Goal: Task Accomplishment & Management: Use online tool/utility

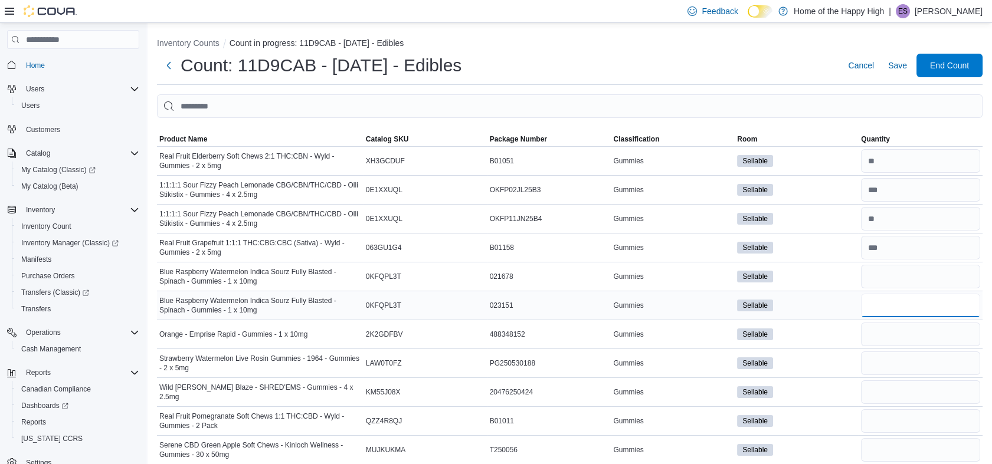
click at [886, 305] on input "number" at bounding box center [920, 306] width 119 height 24
type input "**"
drag, startPoint x: 881, startPoint y: 280, endPoint x: 880, endPoint y: 274, distance: 6.0
click at [880, 274] on input "number" at bounding box center [920, 277] width 119 height 24
type input "**"
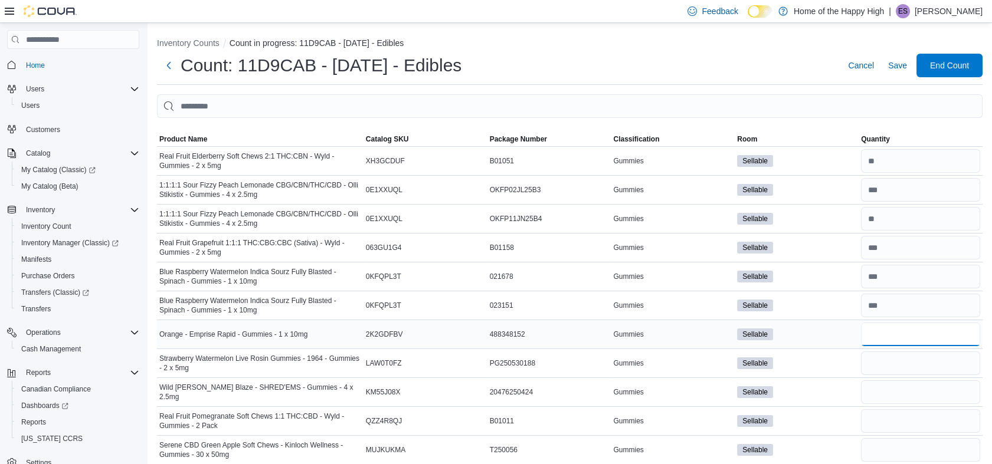
click at [885, 336] on input "number" at bounding box center [920, 335] width 119 height 24
type input "**"
click at [892, 362] on input "number" at bounding box center [920, 364] width 119 height 24
type input "**"
click at [889, 389] on input "number" at bounding box center [920, 393] width 119 height 24
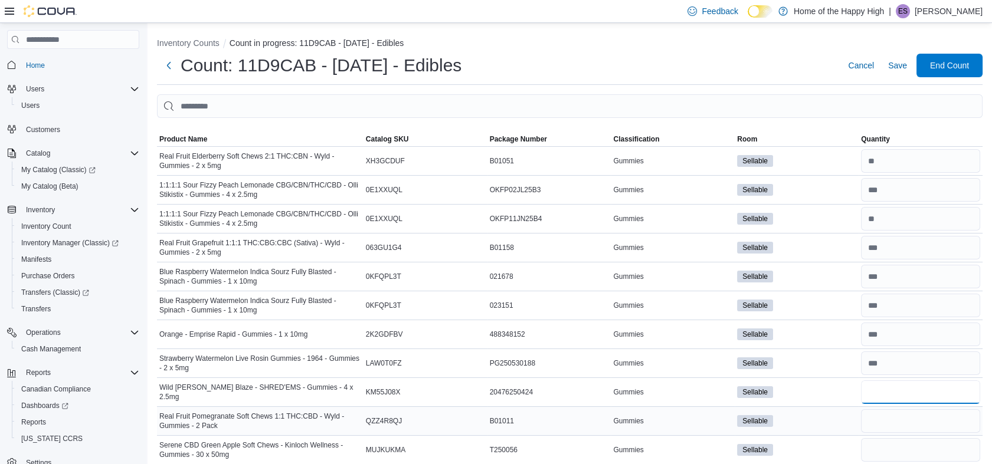
type input "**"
click at [893, 415] on input "number" at bounding box center [920, 422] width 119 height 24
type input "*"
click at [887, 452] on input "number" at bounding box center [920, 450] width 119 height 24
type input "*"
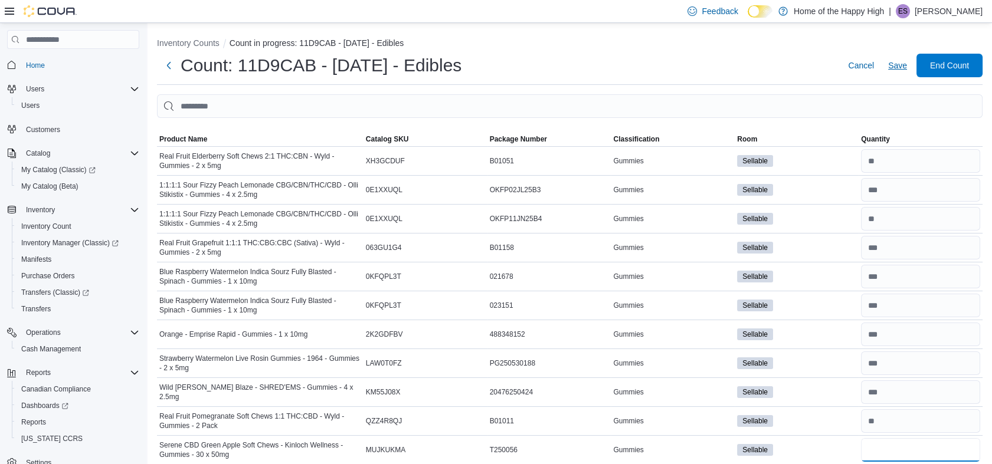
type input "**"
click at [902, 66] on span "Save" at bounding box center [897, 66] width 19 height 12
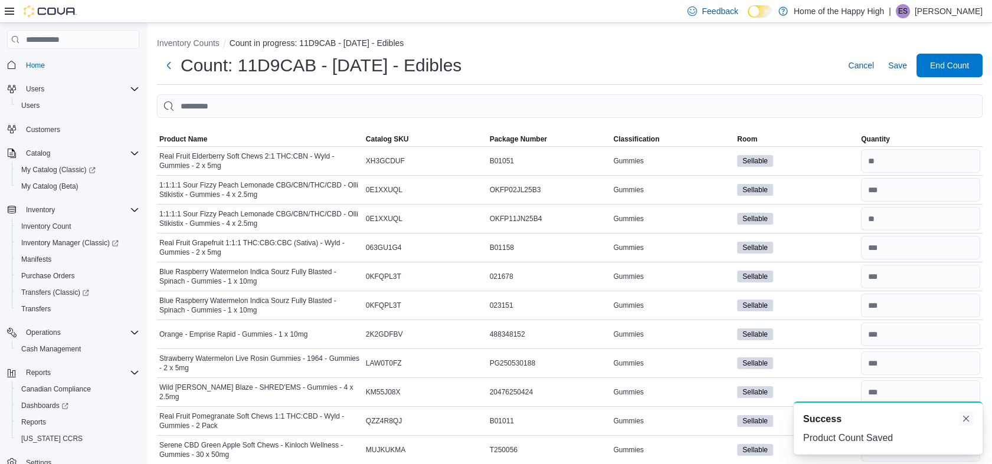
click at [964, 416] on button "Dismiss toast" at bounding box center [966, 419] width 14 height 14
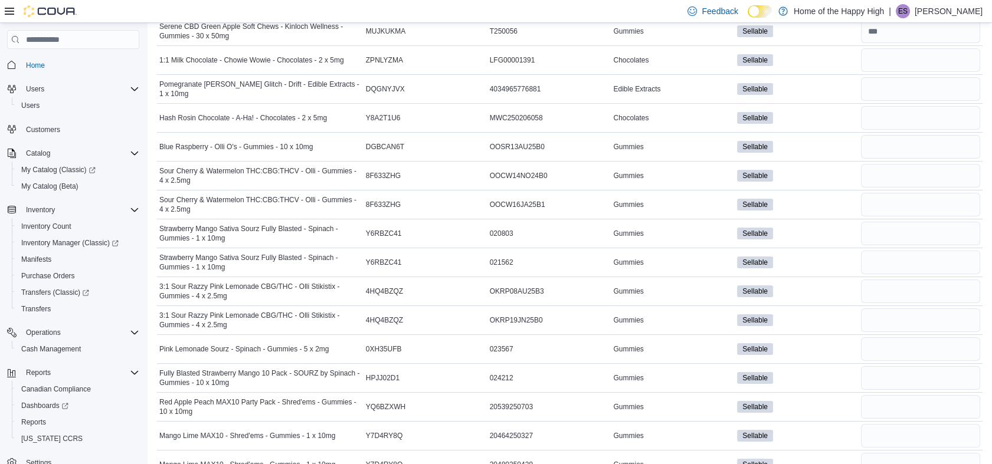
scroll to position [434, 0]
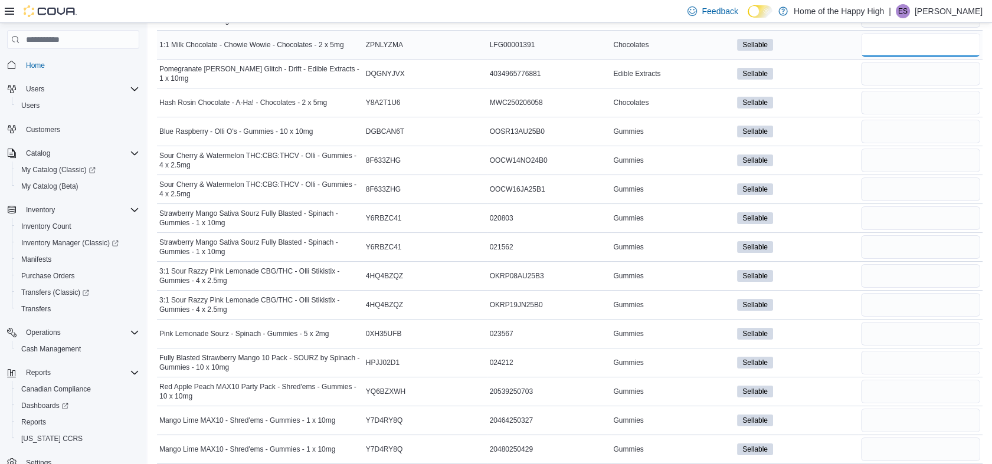
click at [932, 40] on input "number" at bounding box center [920, 45] width 119 height 24
type input "*"
click at [927, 64] on input "number" at bounding box center [920, 74] width 119 height 24
type input "*"
click at [927, 91] on input "number" at bounding box center [920, 103] width 119 height 24
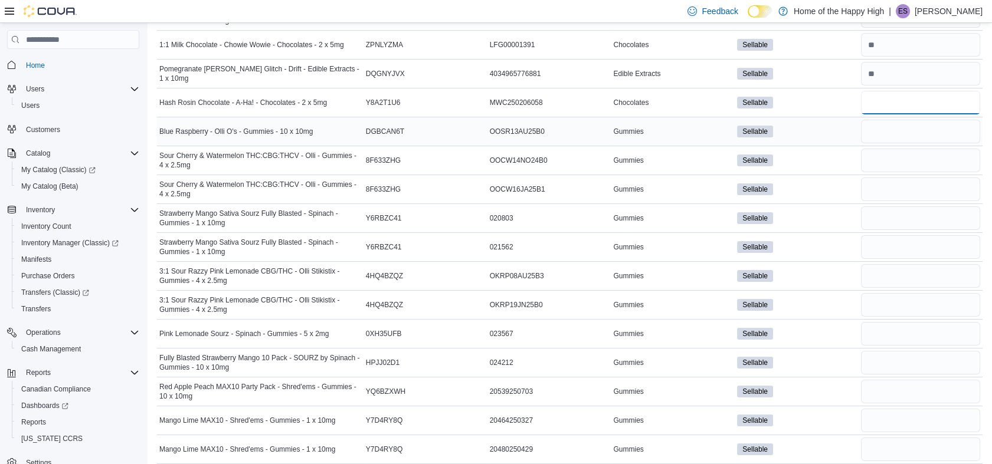
type input "**"
click at [914, 126] on input "number" at bounding box center [920, 132] width 119 height 24
type input "*"
click at [910, 153] on input "number" at bounding box center [920, 161] width 119 height 24
click at [898, 189] on input "number" at bounding box center [920, 190] width 119 height 24
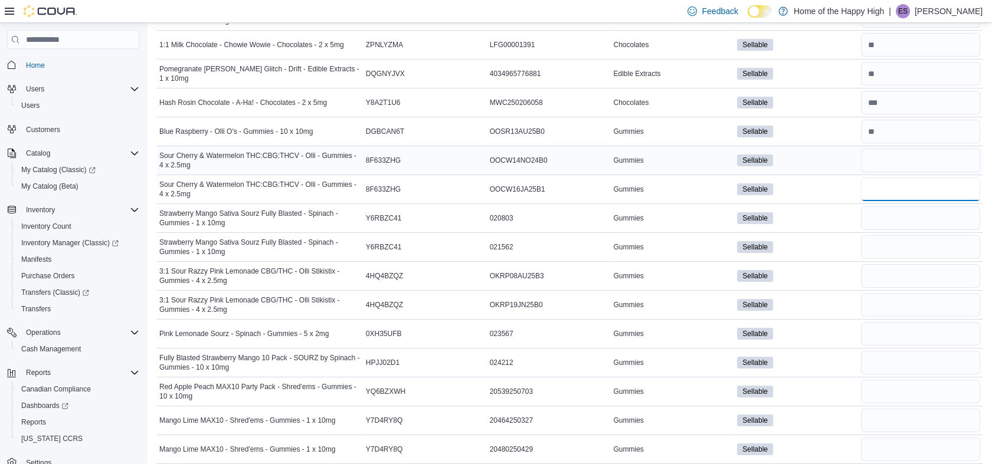
type input "**"
click at [898, 171] on input "number" at bounding box center [920, 161] width 119 height 24
type input "**"
click at [900, 213] on input "number" at bounding box center [920, 219] width 119 height 24
click at [905, 240] on input "number" at bounding box center [920, 247] width 119 height 24
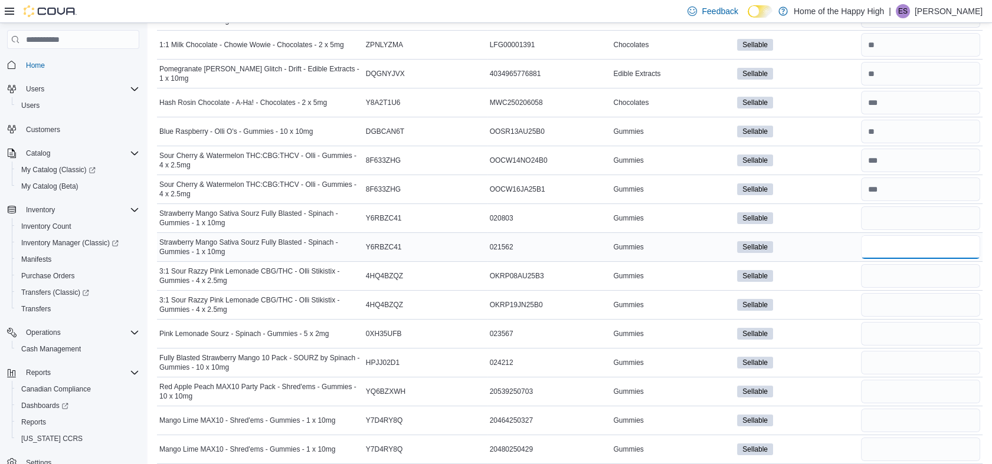
type input "*"
type input "**"
click at [896, 221] on input "number" at bounding box center [920, 219] width 119 height 24
type input "**"
click at [891, 271] on input "number" at bounding box center [920, 276] width 119 height 24
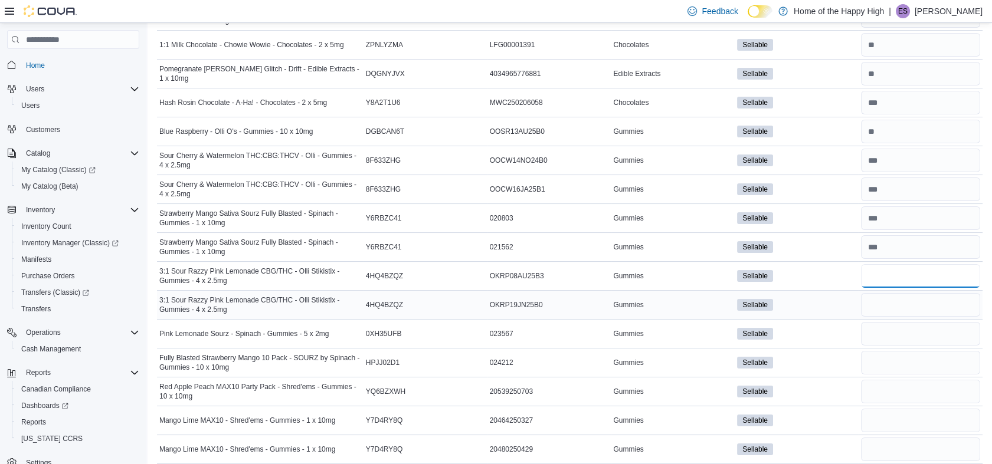
type input "**"
click at [882, 297] on input "number" at bounding box center [920, 305] width 119 height 24
type input "*"
click at [881, 326] on input "number" at bounding box center [920, 334] width 119 height 24
type input "*"
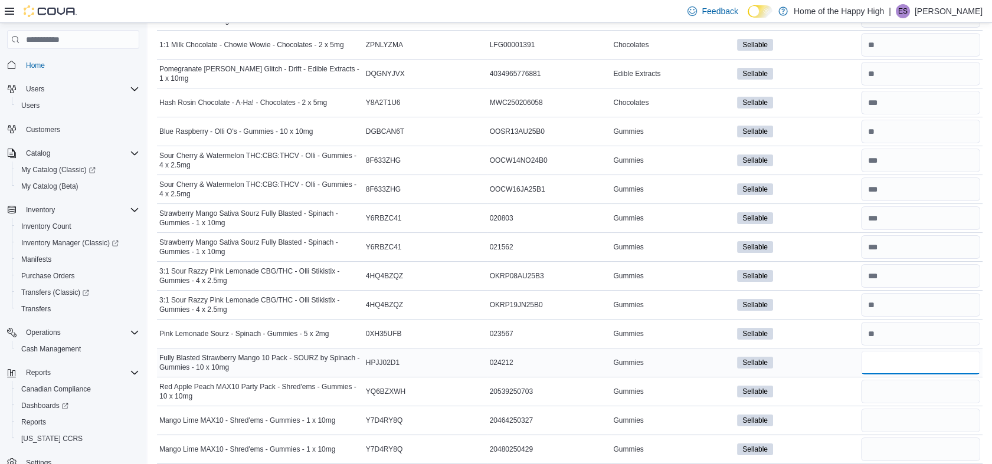
click at [894, 355] on input "number" at bounding box center [920, 363] width 119 height 24
type input "*"
click at [887, 392] on input "number" at bounding box center [920, 392] width 119 height 24
type input "*"
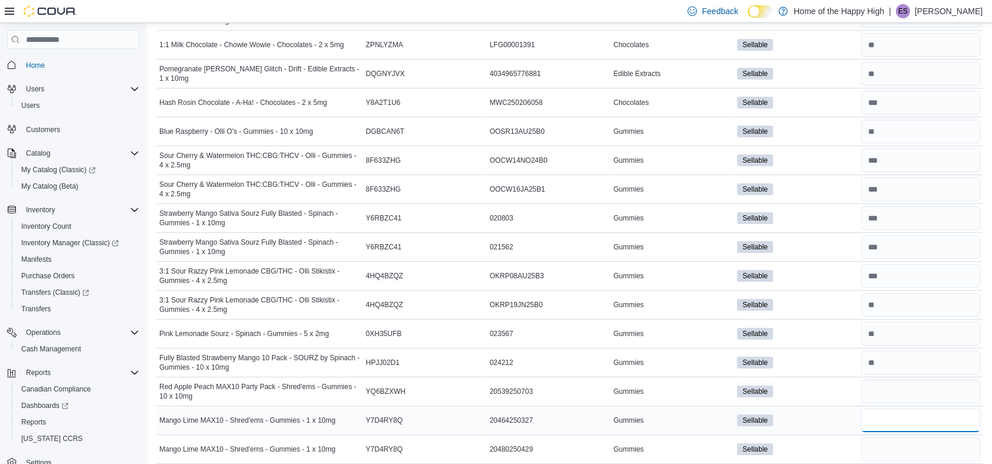
click at [892, 413] on input "number" at bounding box center [920, 421] width 119 height 24
click at [891, 448] on input "number" at bounding box center [920, 450] width 119 height 24
type input "**"
click at [879, 423] on input "number" at bounding box center [920, 421] width 119 height 24
type input "*"
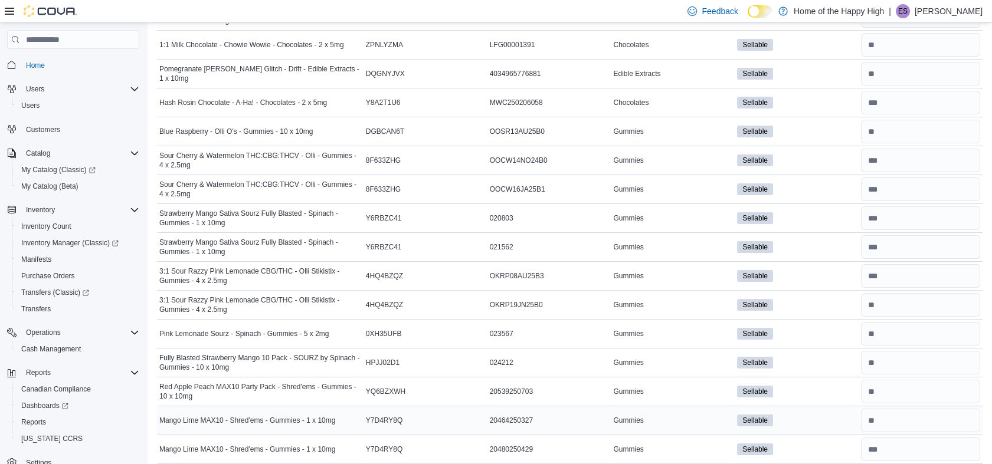
scroll to position [0, 0]
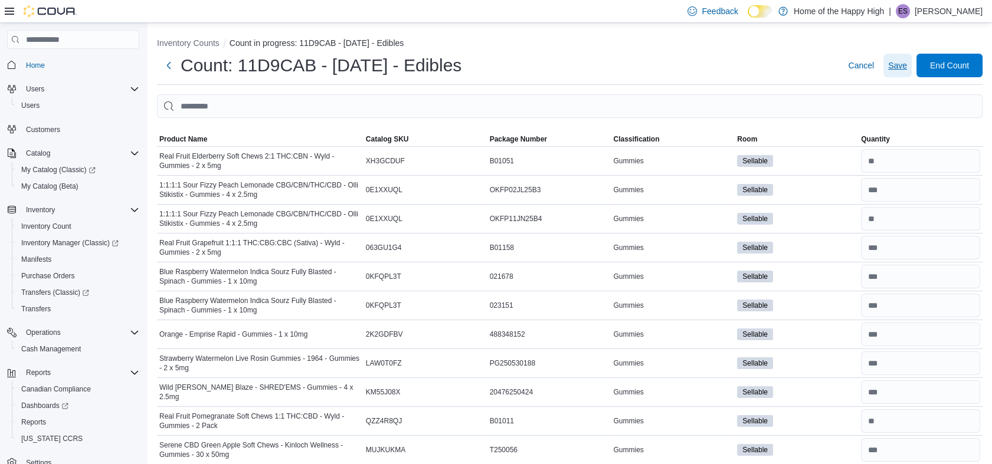
click at [907, 68] on span "Save" at bounding box center [897, 66] width 19 height 12
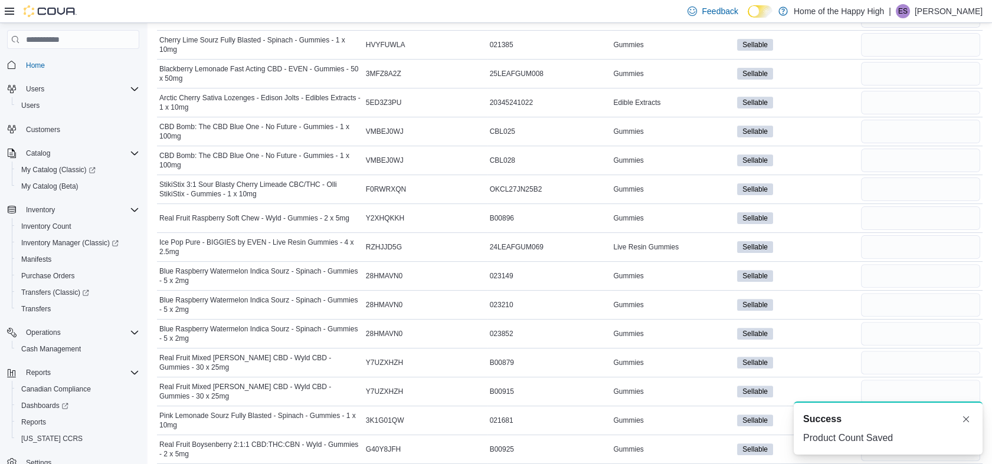
scroll to position [869, 0]
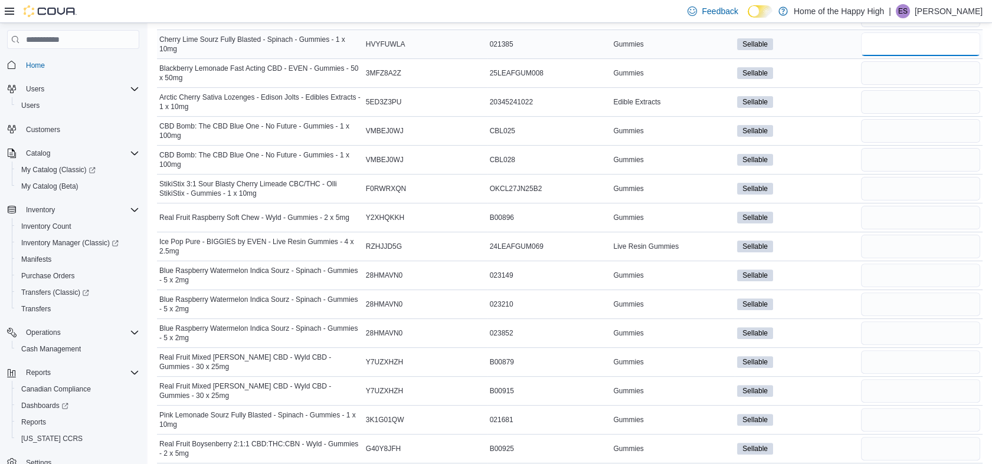
click at [910, 47] on input "number" at bounding box center [920, 44] width 119 height 24
type input "**"
click at [911, 68] on input "number" at bounding box center [920, 73] width 119 height 24
type input "*"
click at [918, 108] on input "number" at bounding box center [920, 102] width 119 height 24
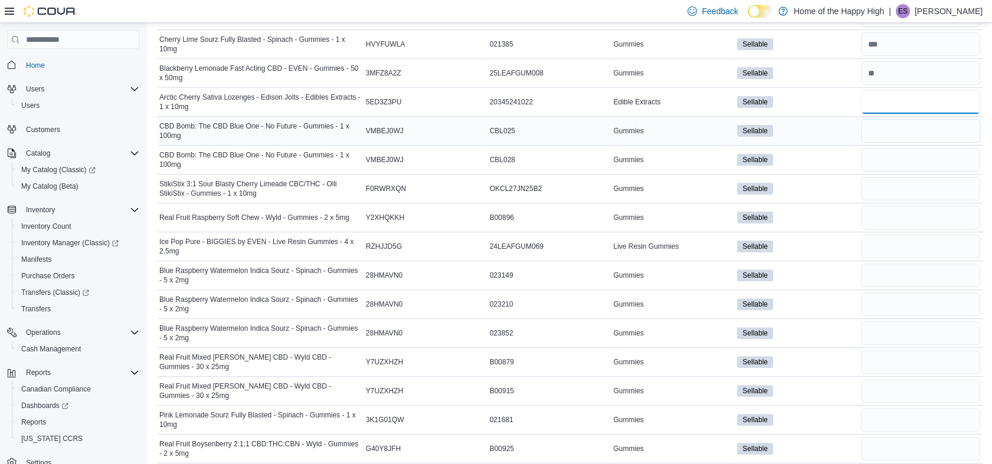
type input "**"
click at [912, 126] on input "number" at bounding box center [920, 131] width 119 height 24
type input "*"
click at [914, 156] on input "number" at bounding box center [920, 160] width 119 height 24
type input "**"
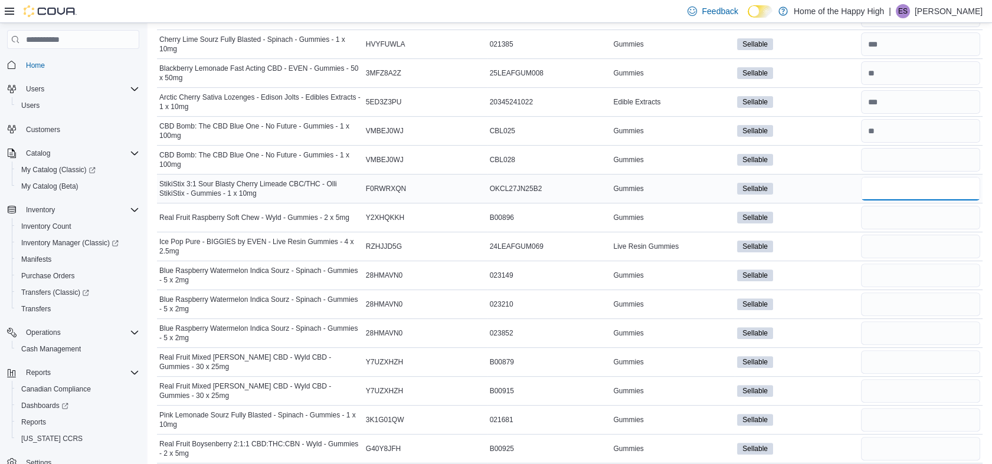
click at [894, 189] on input "number" at bounding box center [920, 189] width 119 height 24
type input "**"
click at [897, 211] on input "number" at bounding box center [920, 218] width 119 height 24
type input "*"
click at [900, 237] on input "number" at bounding box center [920, 247] width 119 height 24
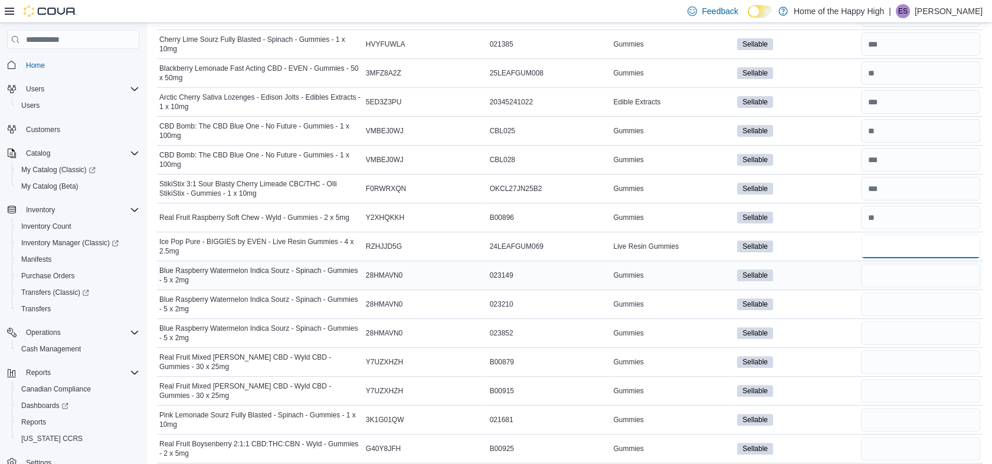
type input "*"
click at [899, 277] on input "number" at bounding box center [920, 276] width 119 height 24
click at [908, 298] on input "number" at bounding box center [920, 305] width 119 height 24
type input "*"
click at [897, 270] on input "number" at bounding box center [920, 276] width 119 height 24
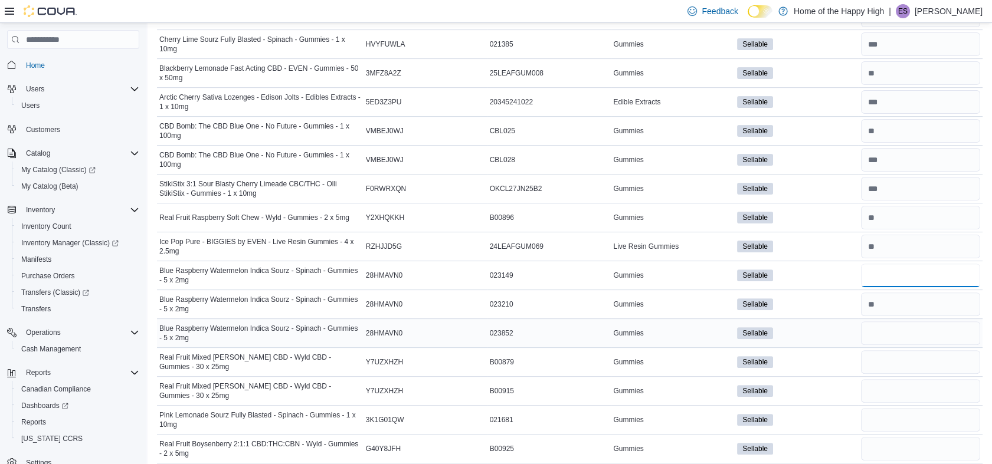
type input "*"
click at [885, 326] on input "number" at bounding box center [920, 334] width 119 height 24
type input "**"
click at [890, 359] on input "number" at bounding box center [920, 363] width 119 height 24
type input "*"
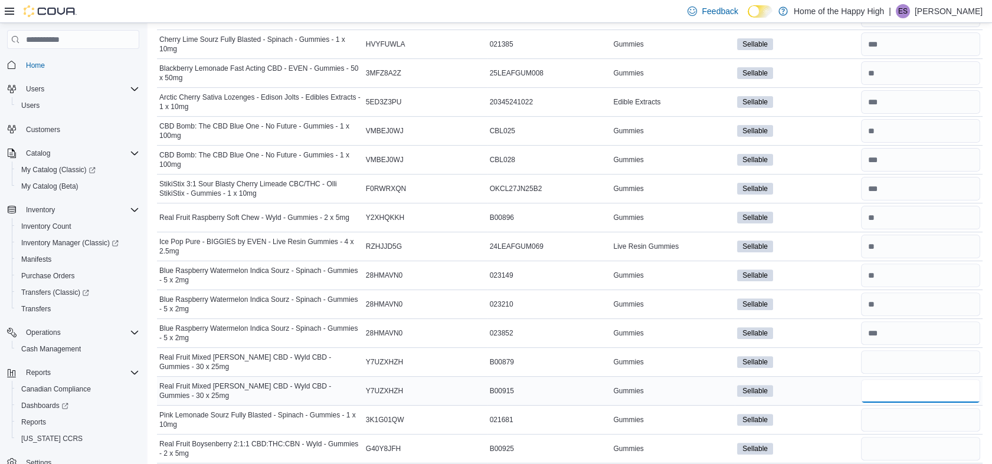
click at [882, 385] on input "number" at bounding box center [920, 391] width 119 height 24
type input "*"
click at [889, 420] on input "number" at bounding box center [920, 420] width 119 height 24
type input "**"
click at [898, 444] on input "number" at bounding box center [920, 449] width 119 height 24
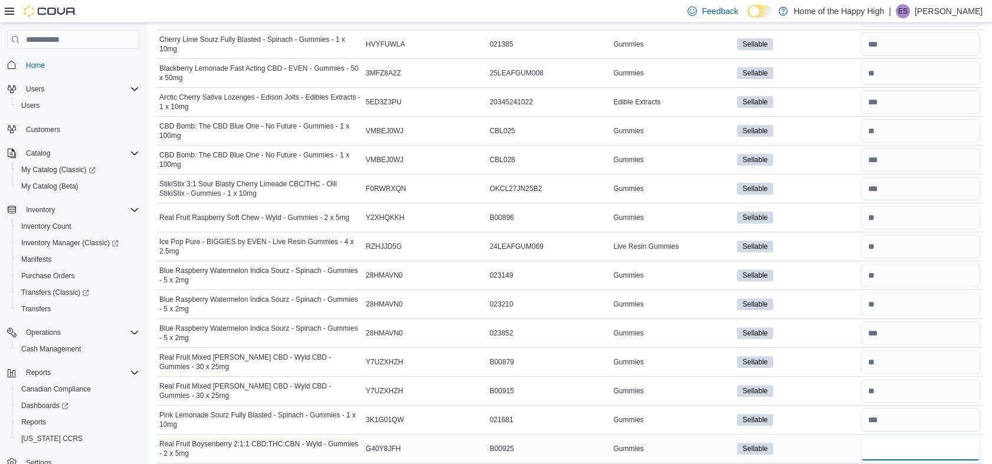
type input "*"
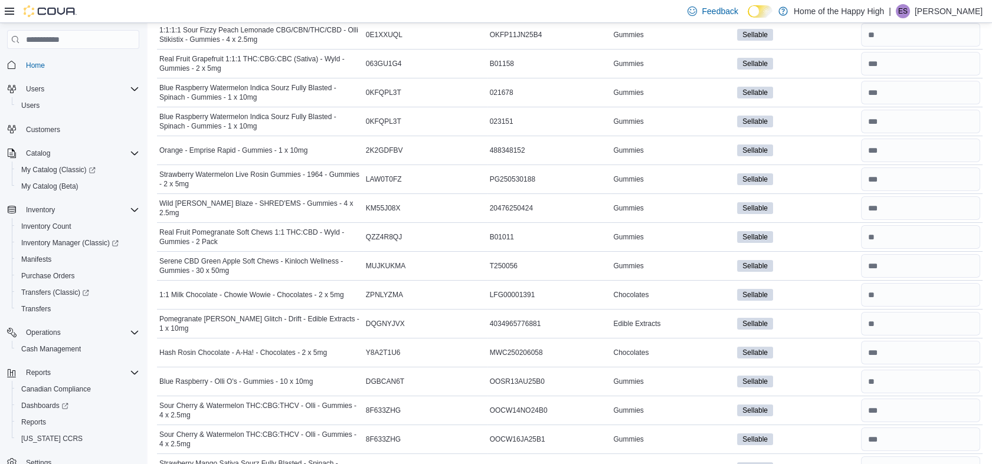
scroll to position [0, 0]
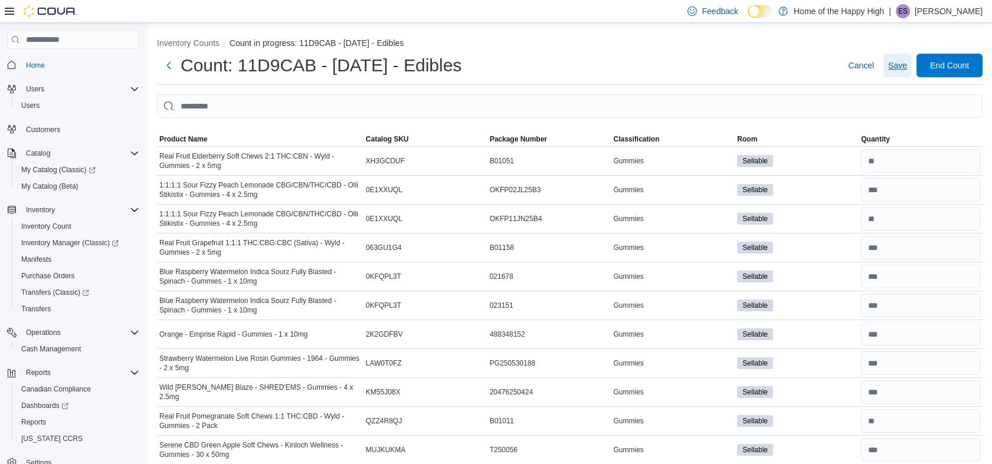
click at [907, 69] on span "Save" at bounding box center [897, 66] width 19 height 12
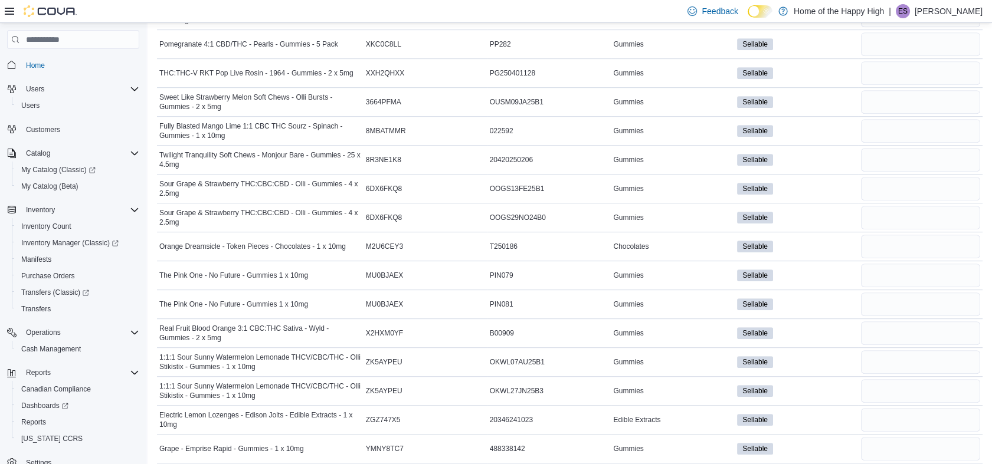
scroll to position [1304, 0]
click at [885, 35] on input "number" at bounding box center [920, 43] width 119 height 24
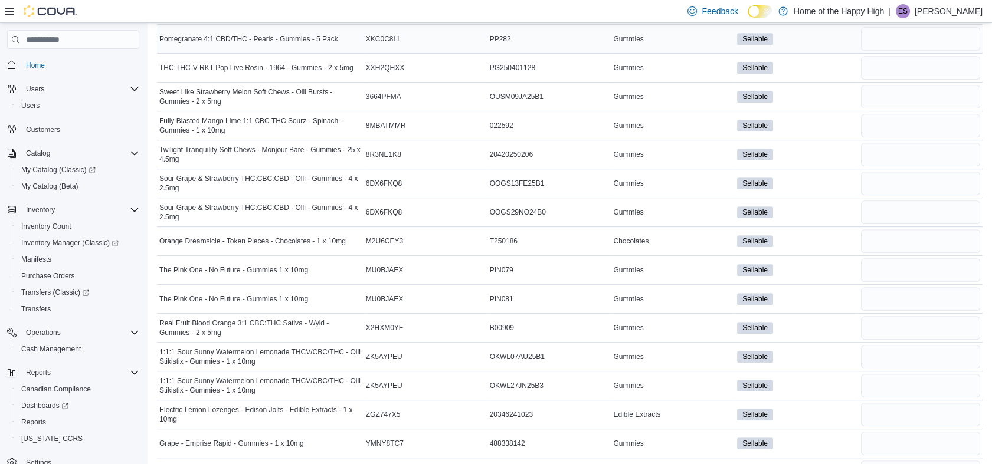
scroll to position [1308, 0]
drag, startPoint x: 885, startPoint y: 35, endPoint x: 809, endPoint y: 33, distance: 75.6
click at [809, 33] on div "Sellable" at bounding box center [797, 39] width 124 height 17
click at [881, 41] on input "number" at bounding box center [920, 39] width 119 height 24
type input "**"
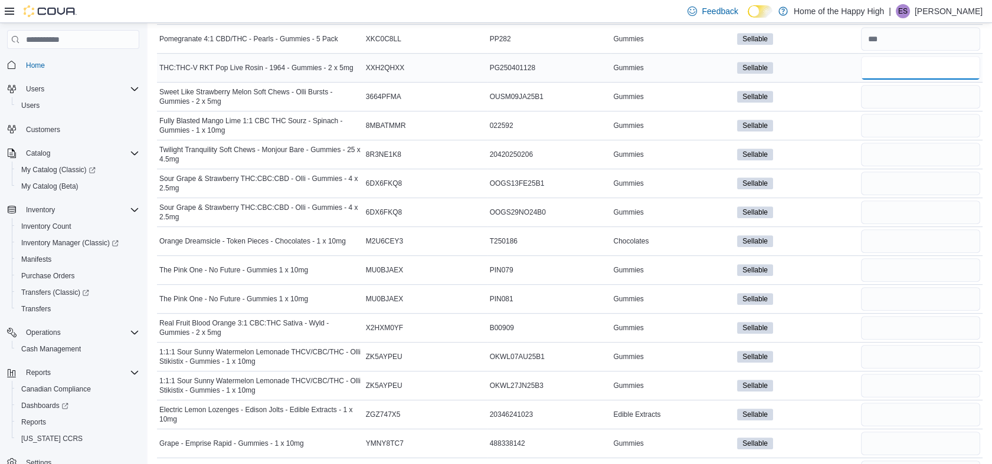
click at [885, 61] on input "number" at bounding box center [920, 68] width 119 height 24
type input "**"
click at [885, 93] on input "number" at bounding box center [920, 97] width 119 height 24
type input "*"
click at [876, 122] on input "number" at bounding box center [920, 126] width 119 height 24
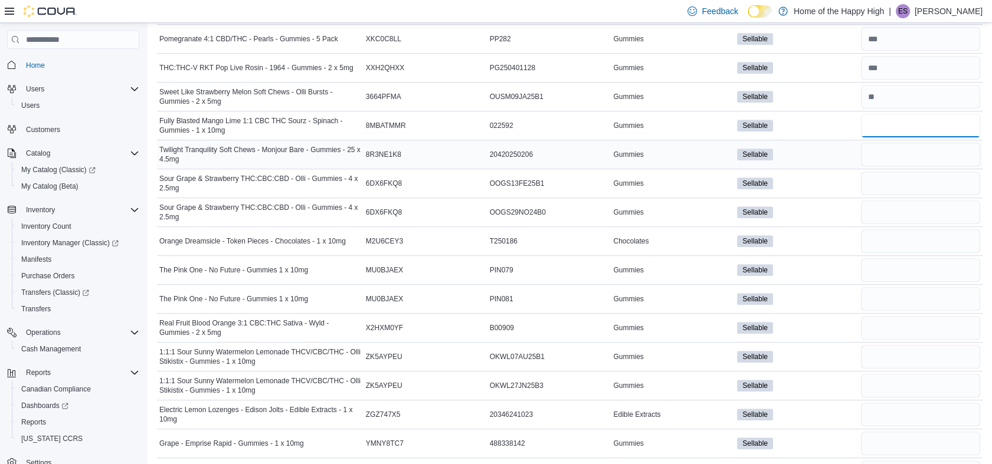
type input "**"
click at [896, 151] on input "number" at bounding box center [920, 155] width 119 height 24
type input "**"
click at [896, 201] on input "number" at bounding box center [920, 213] width 119 height 24
click at [882, 184] on input "number" at bounding box center [920, 184] width 119 height 24
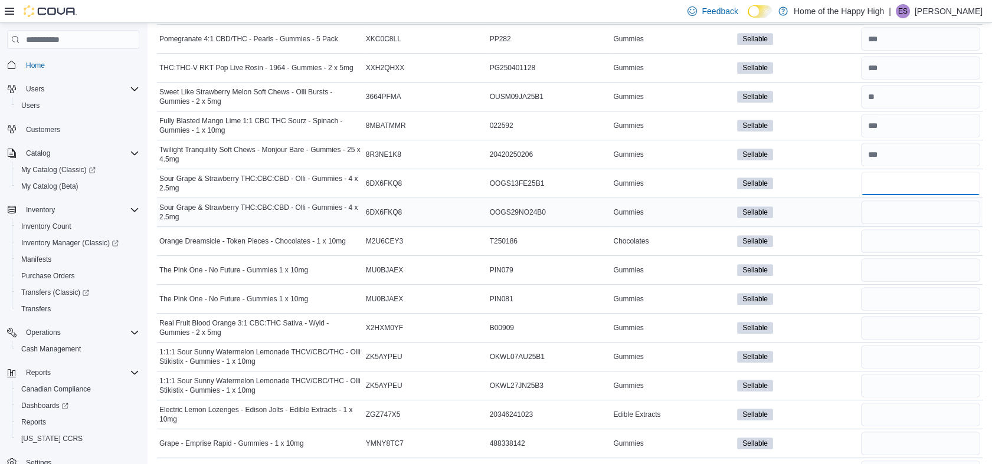
type input "*"
click at [895, 214] on input "number" at bounding box center [920, 213] width 119 height 24
type input "*"
click at [902, 231] on input "number" at bounding box center [920, 242] width 119 height 24
type input "*"
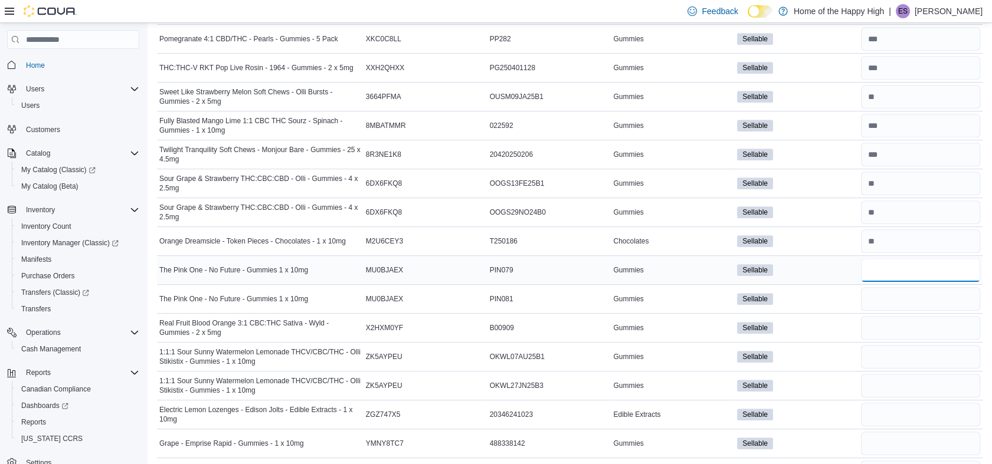
click at [885, 270] on input "number" at bounding box center [920, 270] width 119 height 24
type input "**"
click at [883, 297] on input "number" at bounding box center [920, 299] width 119 height 24
type input "*"
click at [890, 319] on input "number" at bounding box center [920, 328] width 119 height 24
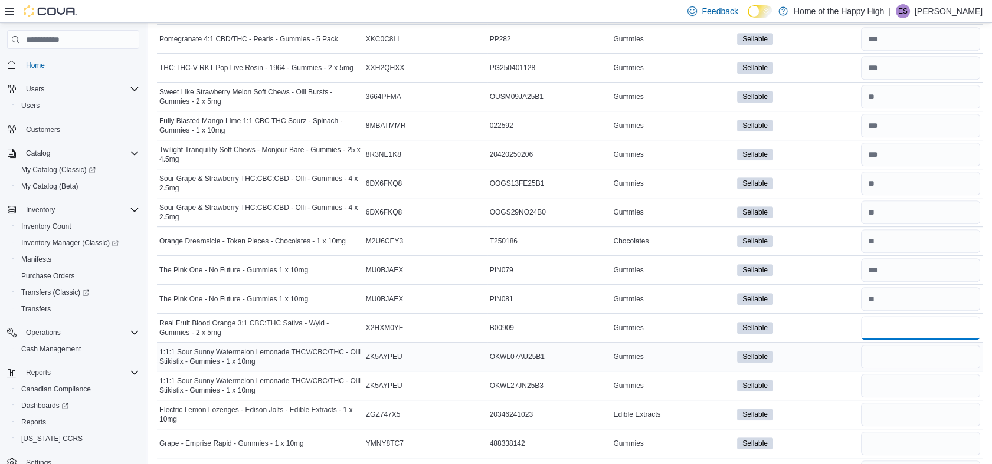
type input "*"
click at [889, 356] on input "number" at bounding box center [920, 357] width 119 height 24
type input "**"
click at [889, 376] on input "number" at bounding box center [920, 386] width 119 height 24
type input "**"
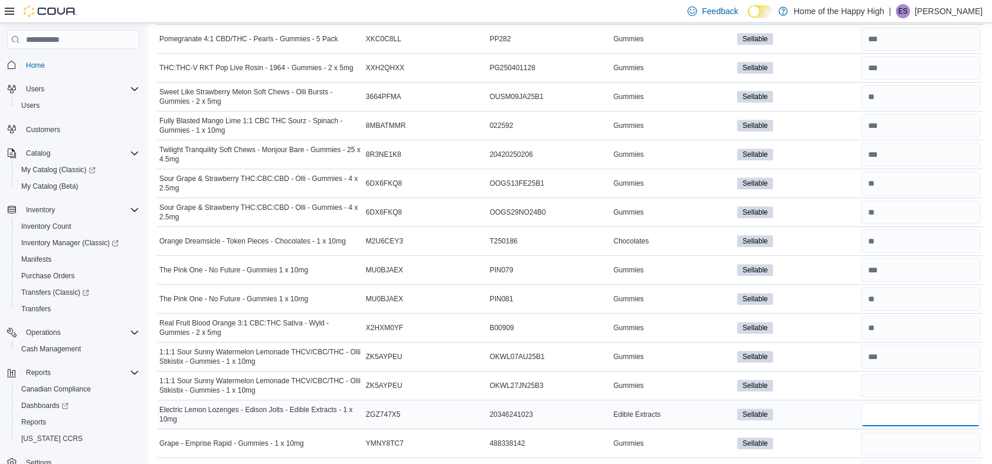
click at [897, 406] on input "number" at bounding box center [920, 415] width 119 height 24
type input "**"
click at [879, 438] on input "number" at bounding box center [920, 444] width 119 height 24
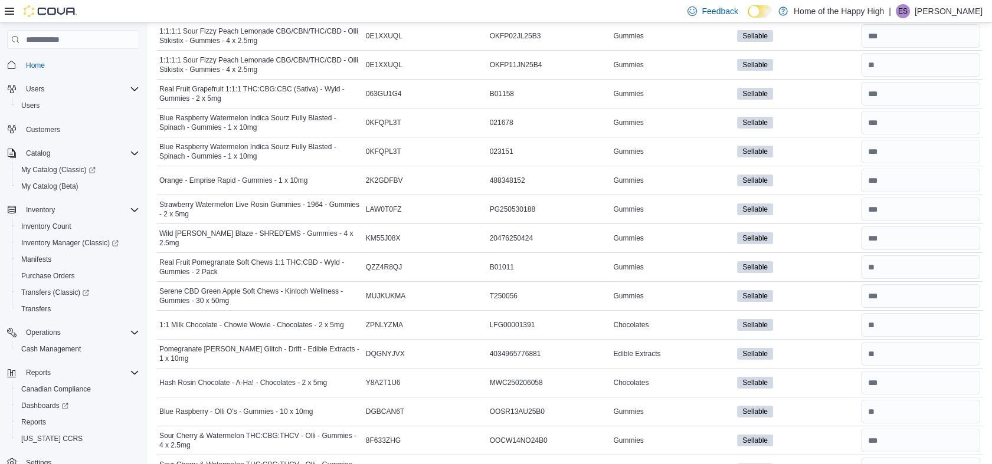
scroll to position [0, 0]
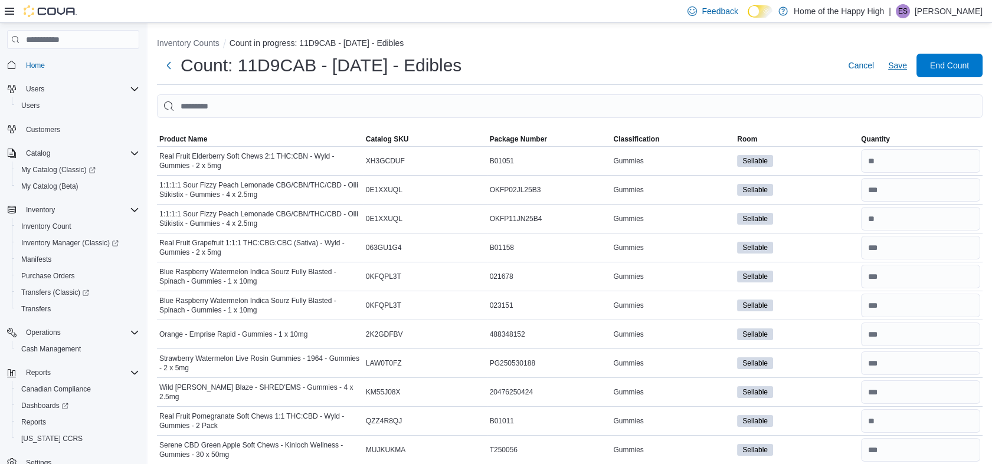
type input "**"
click at [907, 72] on span "Save" at bounding box center [897, 66] width 19 height 24
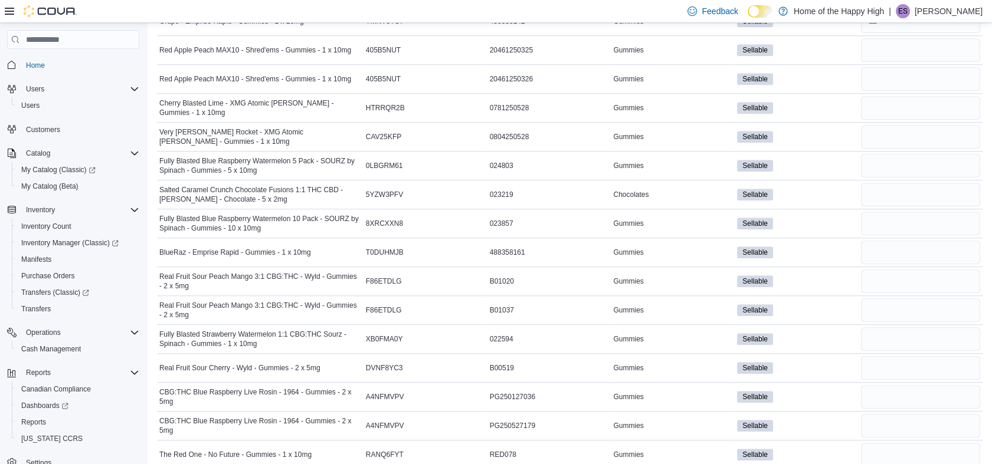
scroll to position [1730, 0]
click at [909, 53] on input "number" at bounding box center [920, 51] width 119 height 24
click at [912, 71] on input "number" at bounding box center [920, 80] width 119 height 24
type input "**"
click at [904, 51] on input "number" at bounding box center [920, 51] width 119 height 24
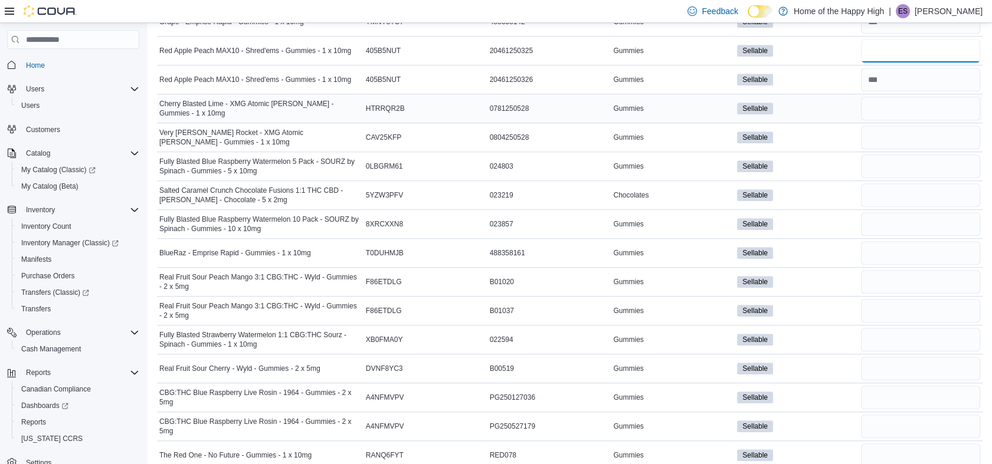
type input "**"
click at [896, 108] on input "number" at bounding box center [920, 109] width 119 height 24
type input "**"
click at [892, 126] on input "number" at bounding box center [920, 138] width 119 height 24
type input "**"
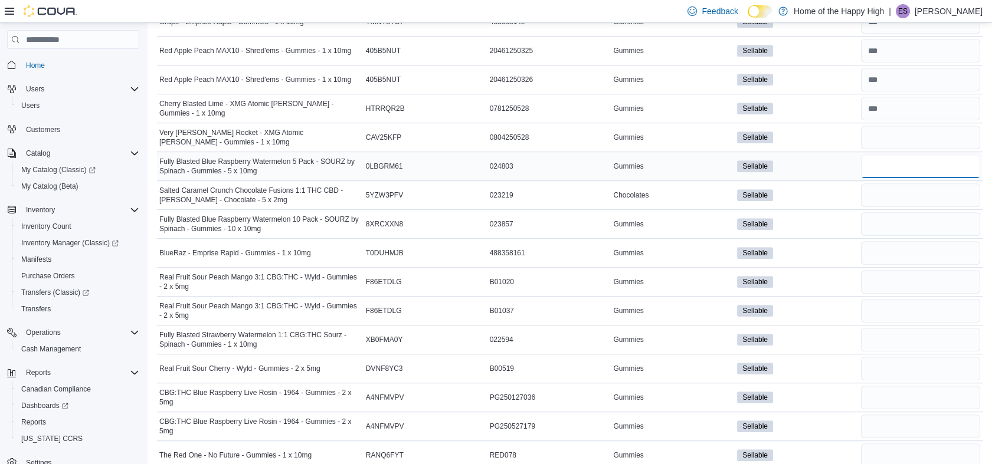
click at [892, 162] on input "number" at bounding box center [920, 167] width 119 height 24
type input "*"
type input "**"
click at [893, 189] on input "number" at bounding box center [920, 196] width 119 height 24
type input "**"
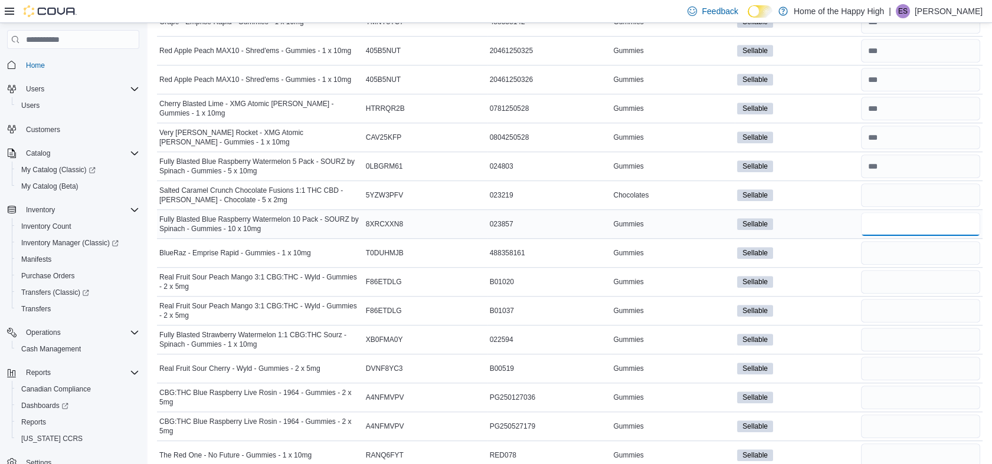
click at [896, 225] on input "number" at bounding box center [920, 224] width 119 height 24
type input "*"
click at [891, 250] on input "number" at bounding box center [920, 253] width 119 height 24
type input "**"
click at [886, 276] on input "number" at bounding box center [920, 282] width 119 height 24
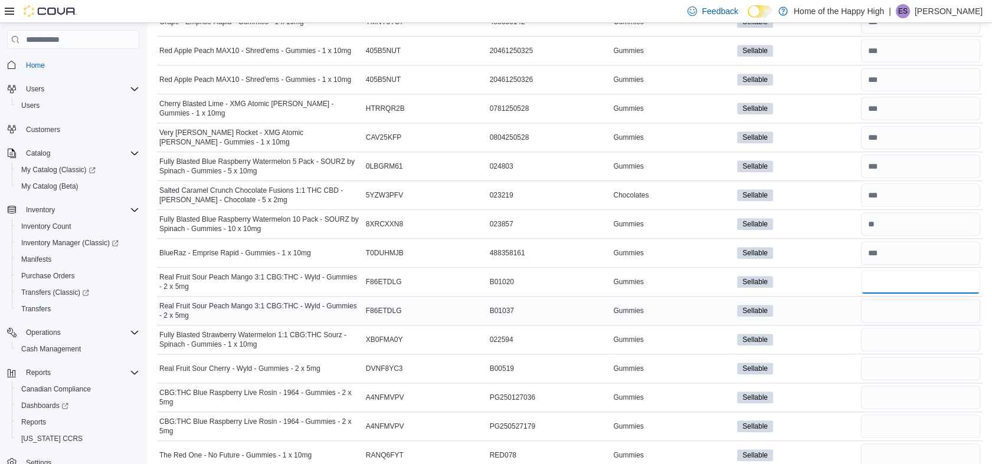
type input "*"
click at [888, 307] on input "number" at bounding box center [920, 311] width 119 height 24
type input "**"
click at [895, 334] on input "number" at bounding box center [920, 340] width 119 height 24
type input "**"
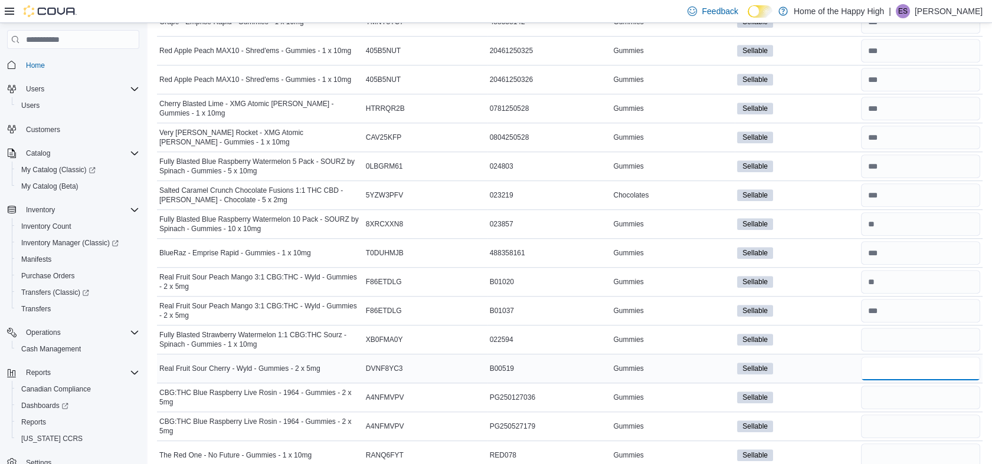
click at [898, 358] on input "number" at bounding box center [920, 369] width 119 height 24
type input "**"
click at [891, 387] on input "number" at bounding box center [920, 398] width 119 height 24
type input "**"
click at [896, 421] on input "number" at bounding box center [920, 427] width 119 height 24
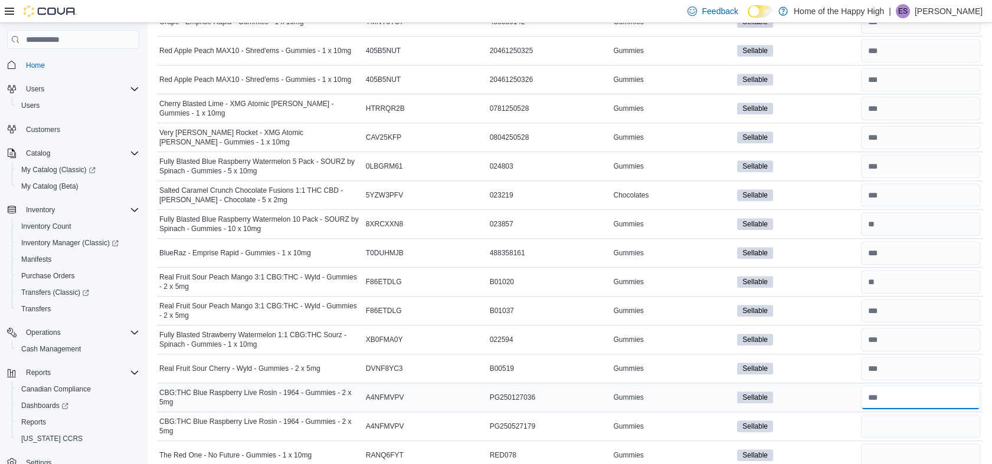
click at [898, 392] on input "number" at bounding box center [920, 398] width 119 height 24
type input "*"
click at [899, 415] on input "number" at bounding box center [920, 427] width 119 height 24
type input "**"
click at [899, 448] on input "number" at bounding box center [920, 456] width 119 height 24
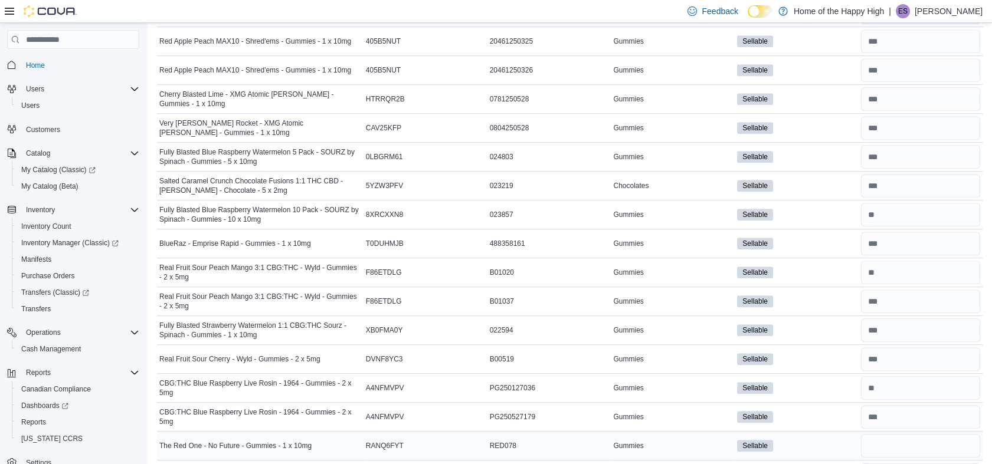
scroll to position [1736, 0]
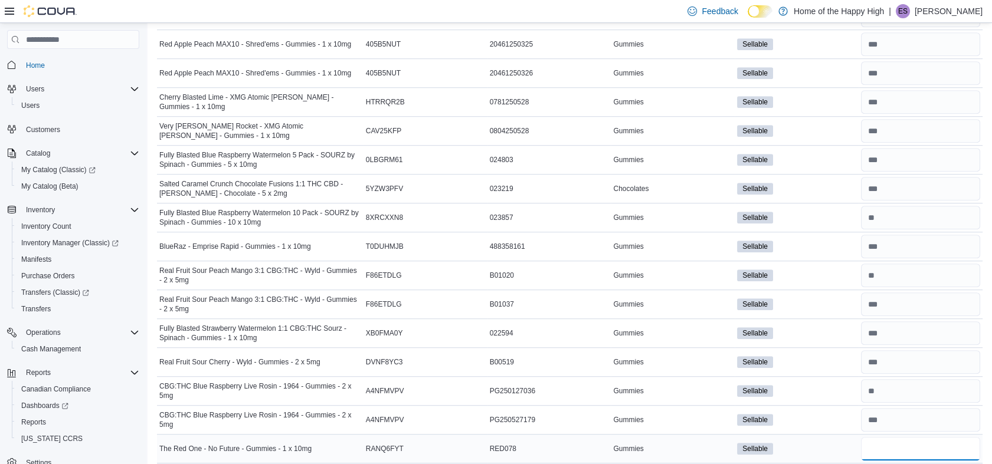
click at [899, 448] on input "number" at bounding box center [920, 449] width 119 height 24
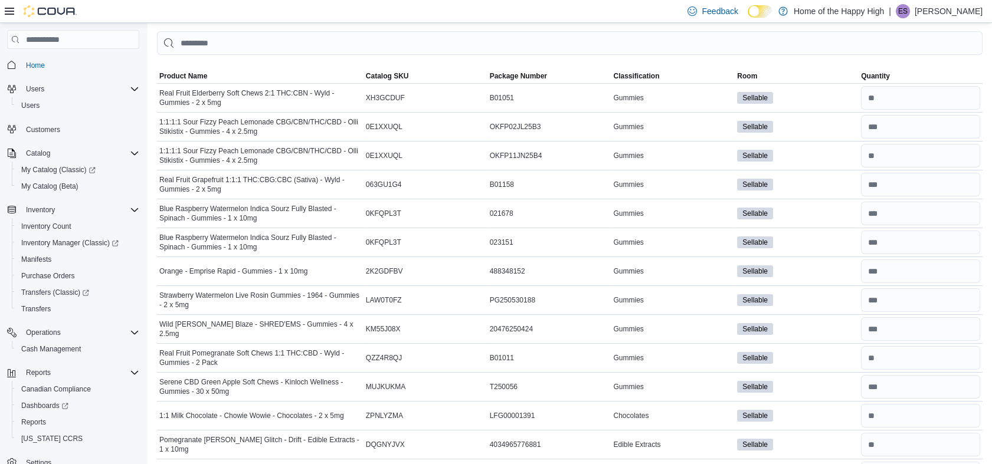
scroll to position [0, 0]
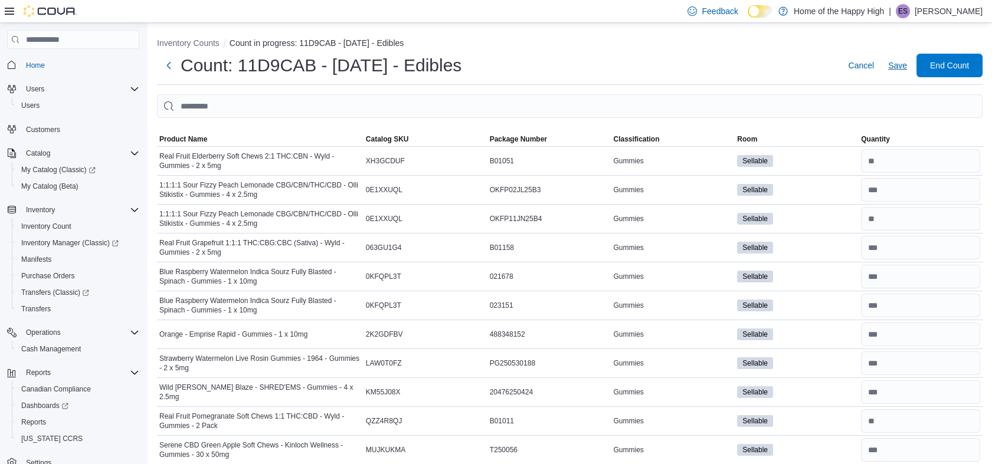
type input "**"
click at [904, 61] on span "Save" at bounding box center [897, 66] width 19 height 12
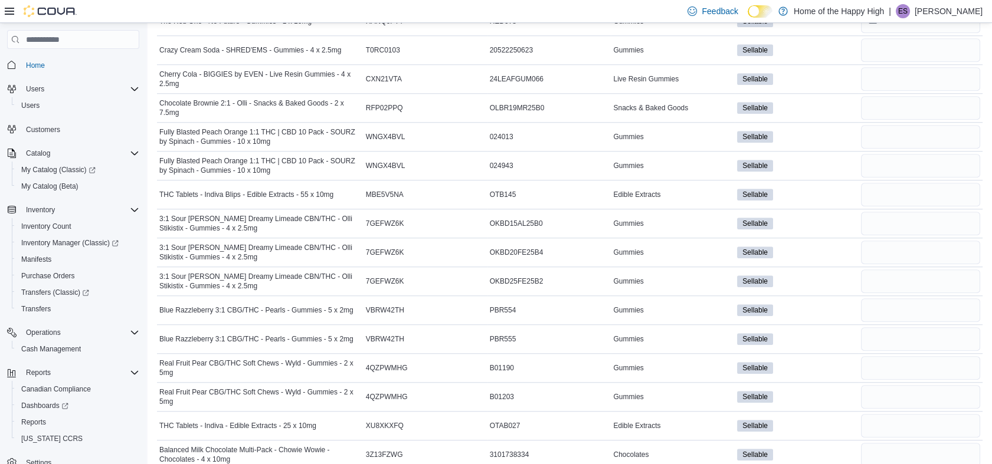
scroll to position [2164, 0]
click at [930, 43] on input "number" at bounding box center [920, 51] width 119 height 24
type input "*"
click at [912, 68] on input "number" at bounding box center [920, 80] width 119 height 24
type input "*"
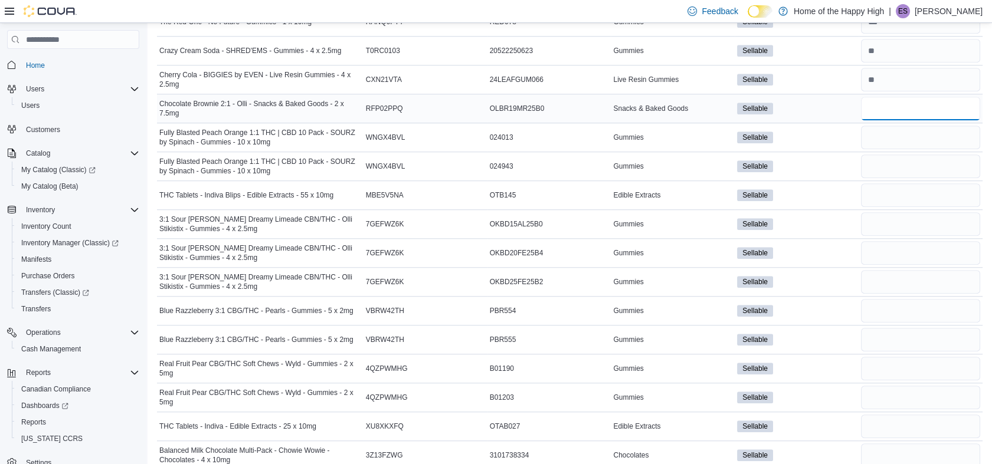
click at [902, 99] on input "number" at bounding box center [920, 109] width 119 height 24
type input "*"
click at [896, 126] on input "number" at bounding box center [920, 138] width 119 height 24
type input "*"
click at [898, 155] on input "number" at bounding box center [920, 167] width 119 height 24
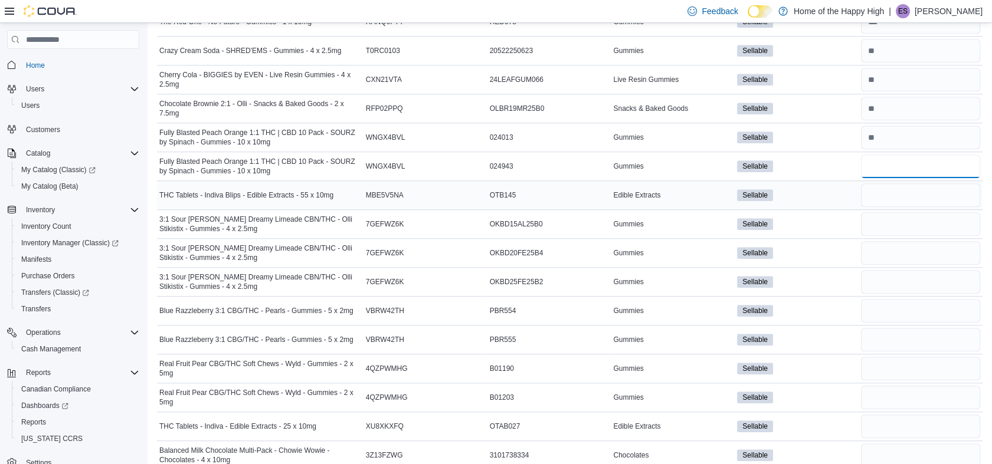
type input "**"
click at [899, 193] on input "number" at bounding box center [920, 196] width 119 height 24
type input "**"
click at [903, 213] on input "number" at bounding box center [920, 224] width 119 height 24
click at [902, 242] on input "number" at bounding box center [920, 253] width 119 height 24
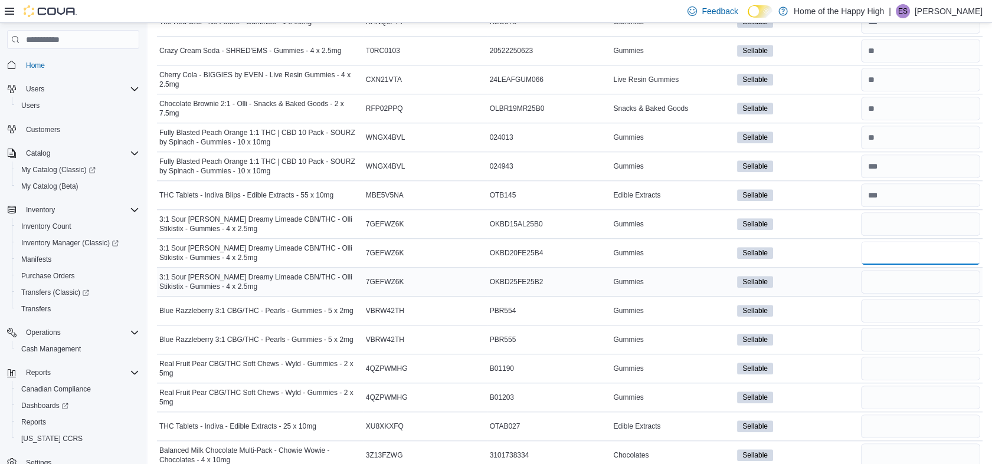
type input "*"
click at [901, 274] on input "number" at bounding box center [920, 282] width 119 height 24
type input "*"
click at [885, 227] on input "number" at bounding box center [920, 224] width 119 height 24
type input "**"
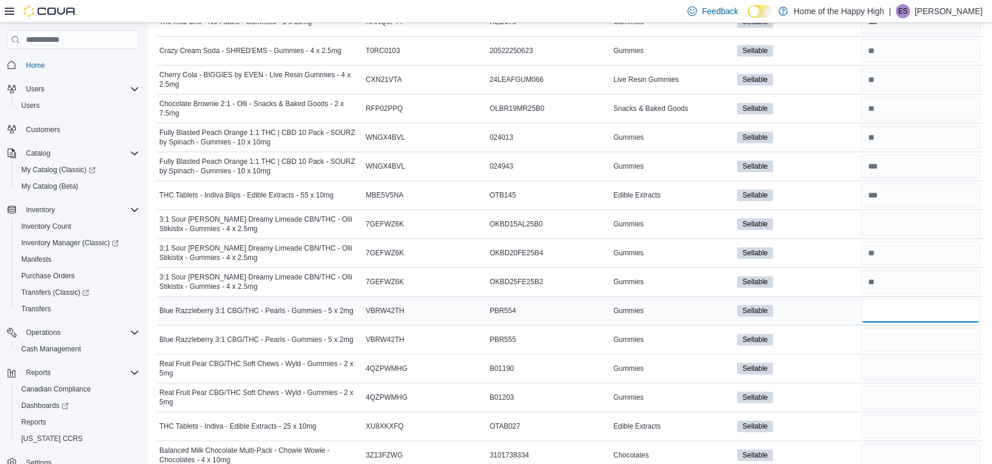
click at [900, 305] on input "number" at bounding box center [920, 311] width 119 height 24
click at [900, 335] on input "number" at bounding box center [920, 340] width 119 height 24
type input "**"
click at [886, 311] on input "number" at bounding box center [920, 311] width 119 height 24
type input "**"
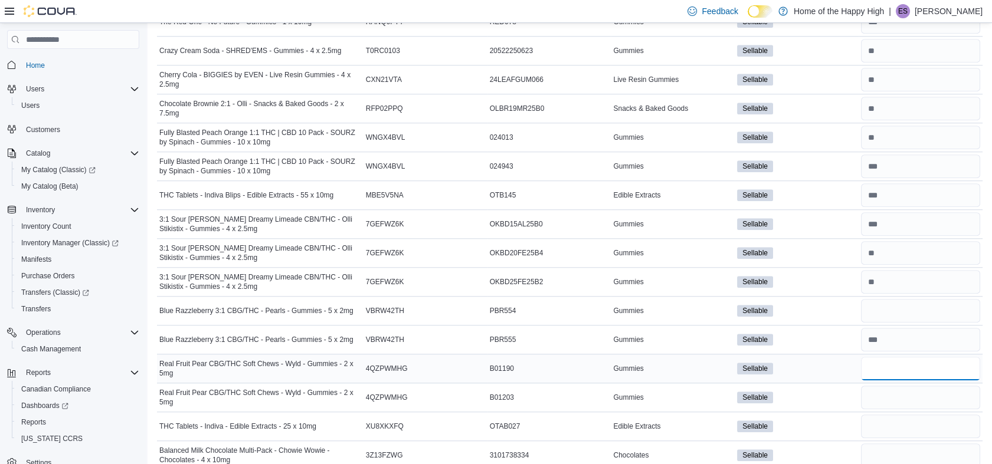
click at [909, 359] on input "number" at bounding box center [920, 369] width 119 height 24
type input "*"
click at [901, 392] on input "number" at bounding box center [920, 398] width 119 height 24
type input "**"
click at [907, 415] on input "number" at bounding box center [920, 427] width 119 height 24
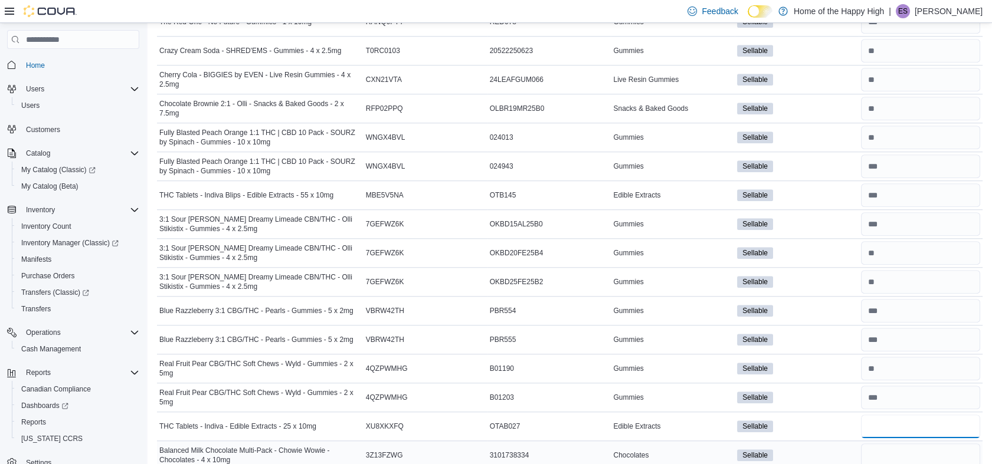
type input "*"
click at [911, 451] on input "number" at bounding box center [920, 456] width 119 height 24
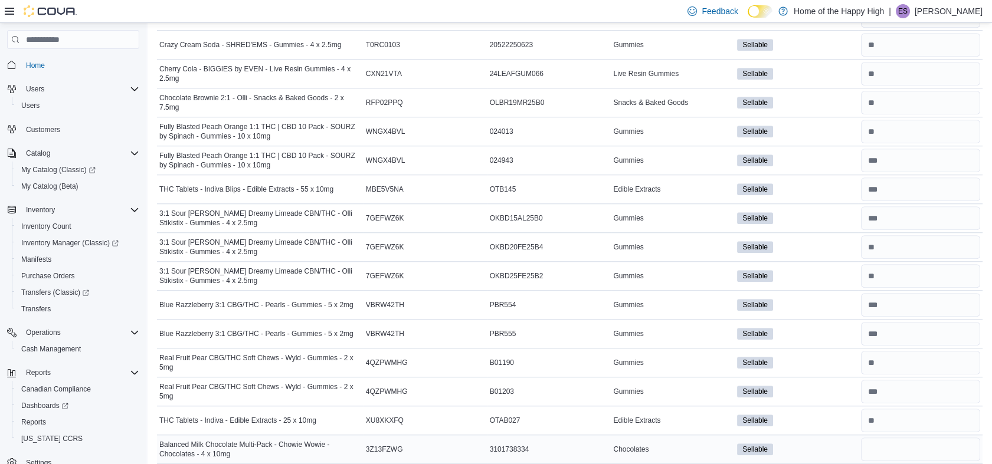
scroll to position [2168, 0]
click at [911, 451] on input "number" at bounding box center [920, 451] width 119 height 24
type input "*"
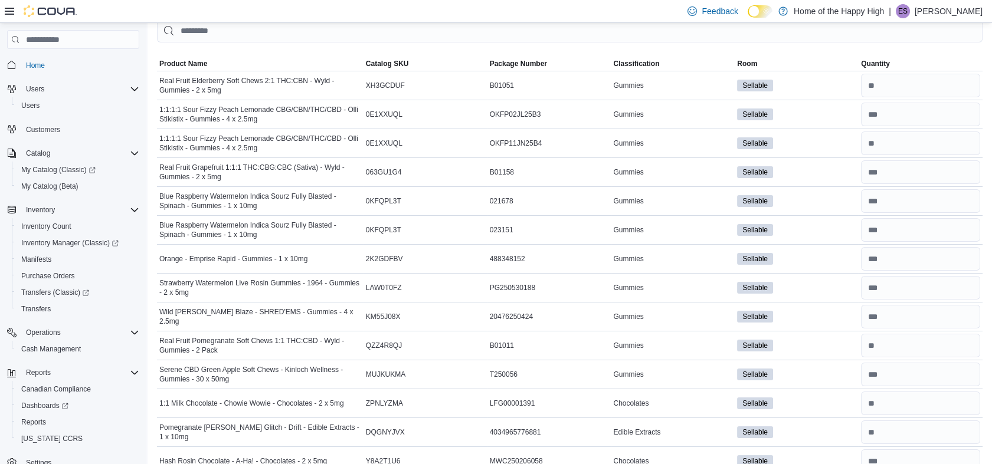
scroll to position [0, 0]
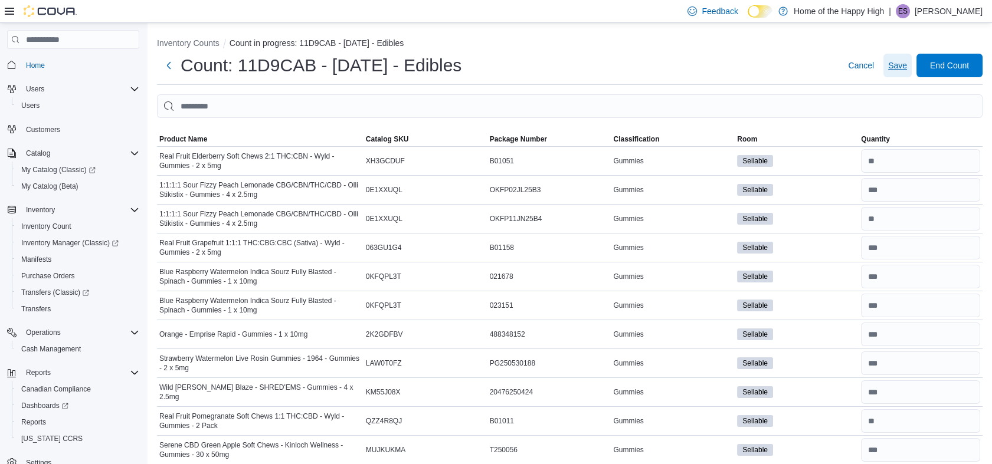
click at [904, 71] on span "Save" at bounding box center [897, 66] width 19 height 24
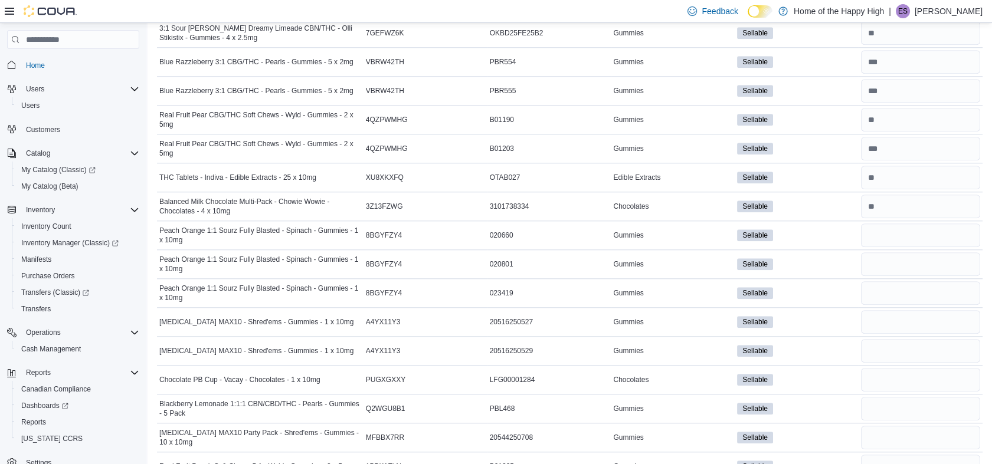
scroll to position [2462, 0]
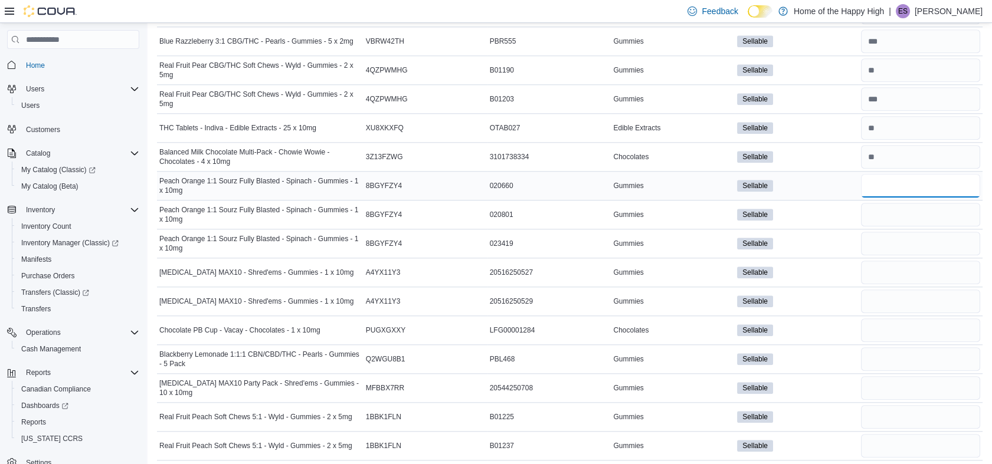
click at [896, 179] on input "number" at bounding box center [920, 186] width 119 height 24
type input "*"
click at [894, 203] on input "number" at bounding box center [920, 215] width 119 height 24
type input "**"
click at [907, 246] on input "number" at bounding box center [920, 244] width 119 height 24
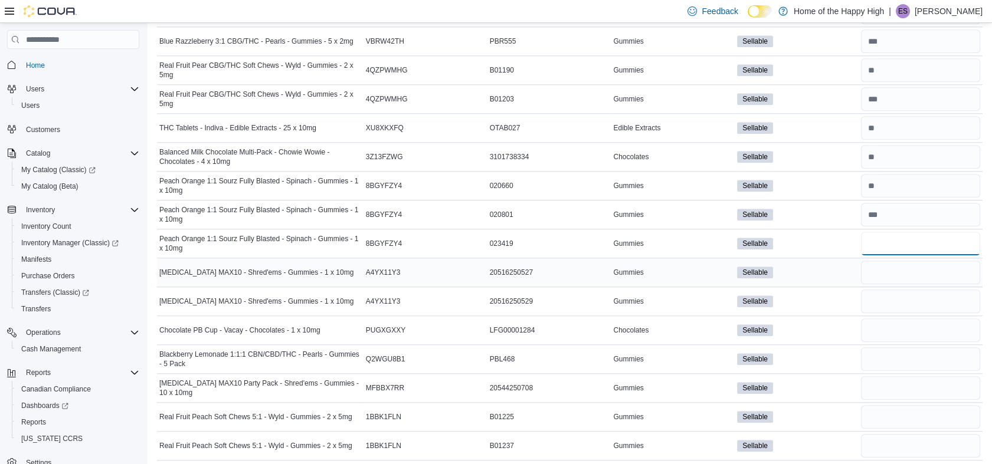
type input "**"
click at [900, 269] on input "number" at bounding box center [920, 273] width 119 height 24
type input "**"
click at [901, 292] on input "number" at bounding box center [920, 302] width 119 height 24
type input "**"
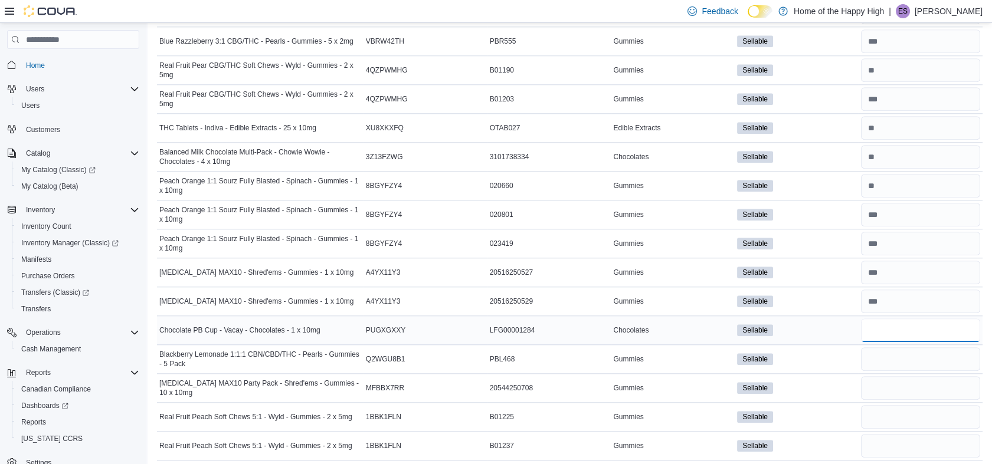
click at [905, 322] on input "number" at bounding box center [920, 331] width 119 height 24
type input "*"
click at [910, 355] on input "number" at bounding box center [920, 360] width 119 height 24
type input "**"
click at [902, 384] on input "number" at bounding box center [920, 389] width 119 height 24
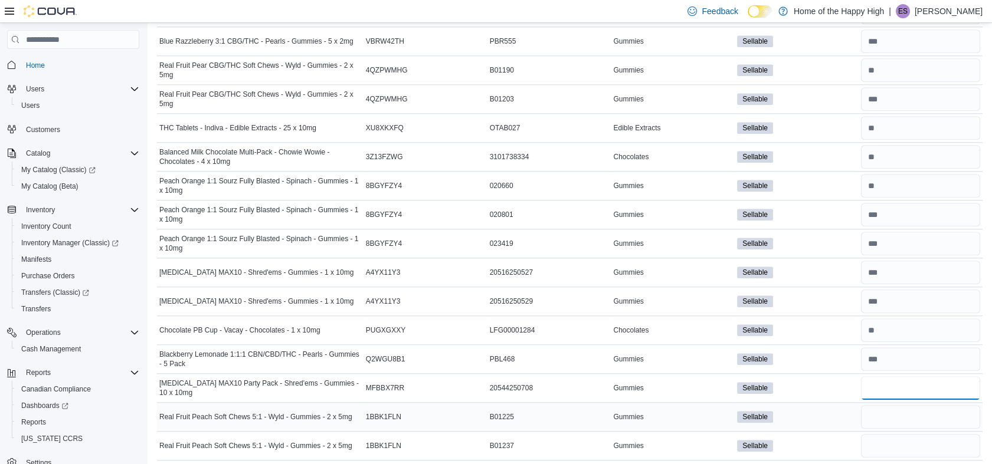
type input "*"
click at [905, 408] on input "number" at bounding box center [920, 417] width 119 height 24
type input "*"
click at [905, 451] on input "number" at bounding box center [920, 446] width 119 height 24
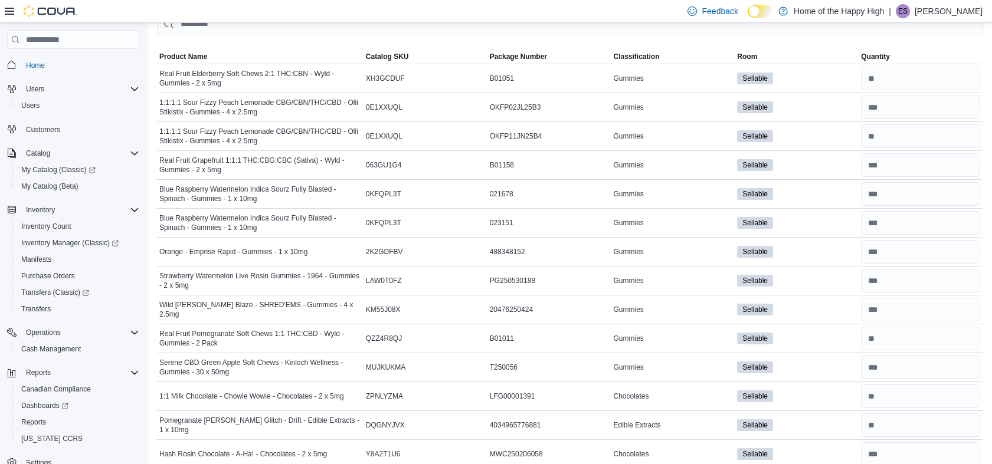
scroll to position [0, 0]
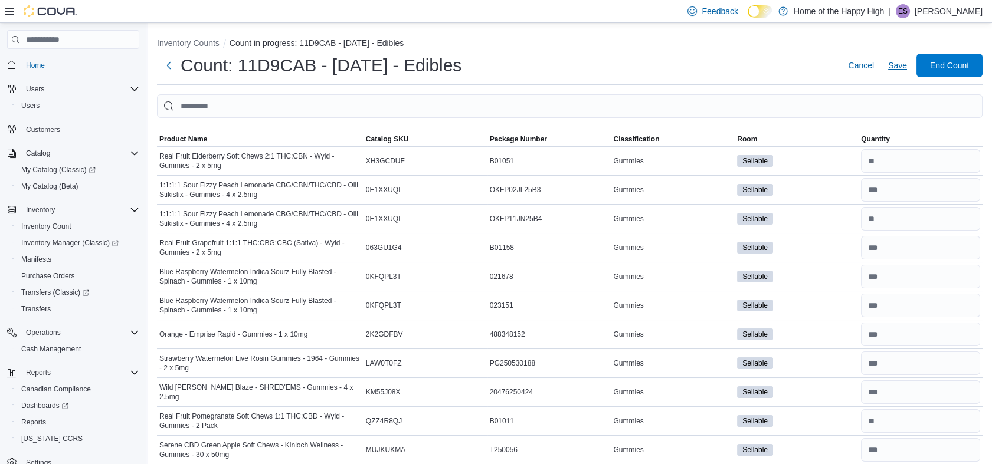
type input "**"
click at [899, 66] on span "Save" at bounding box center [897, 66] width 19 height 12
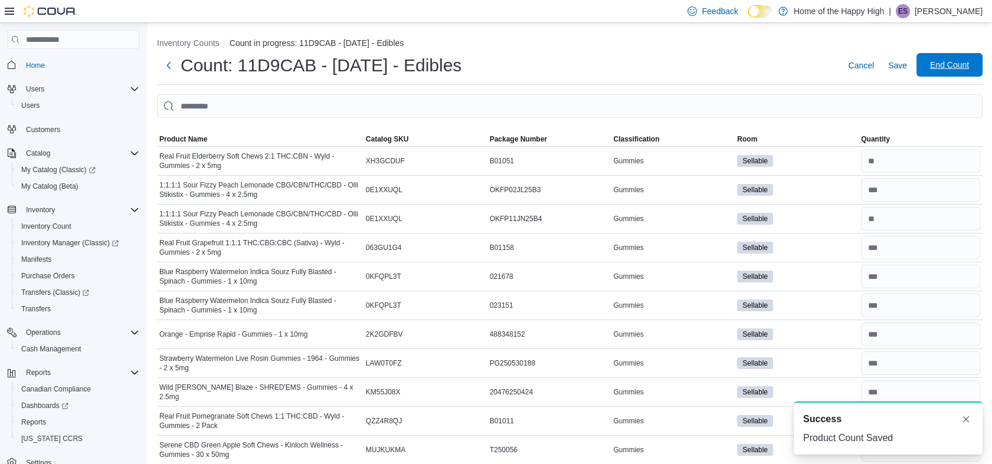
click at [963, 65] on span "End Count" at bounding box center [949, 65] width 39 height 12
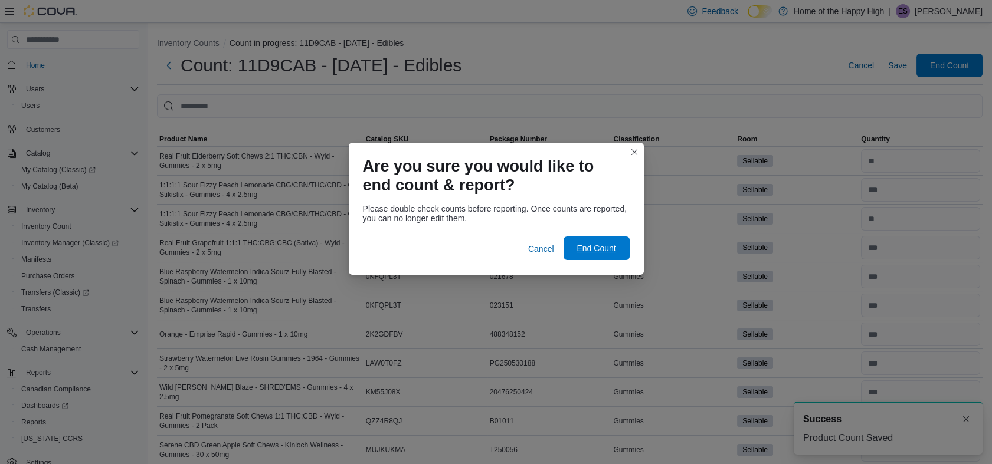
click at [610, 250] on span "End Count" at bounding box center [596, 249] width 39 height 12
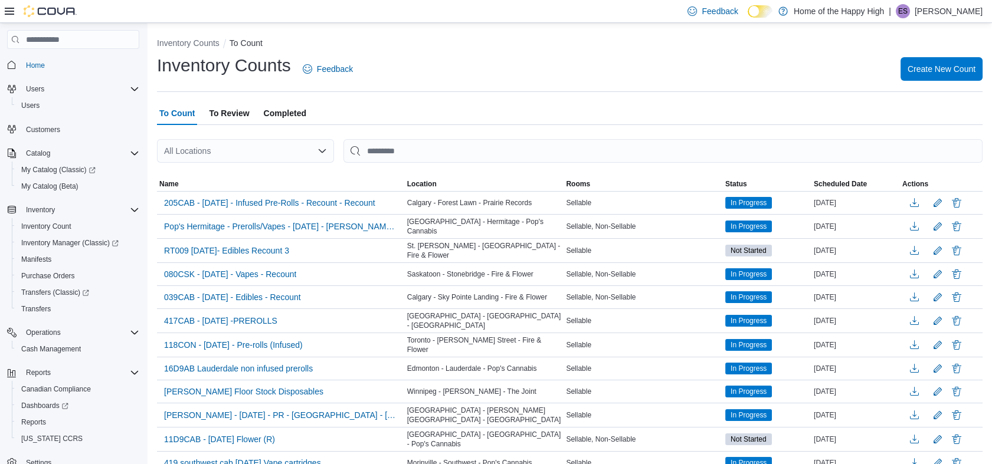
click at [272, 152] on div "All Locations" at bounding box center [245, 151] width 177 height 24
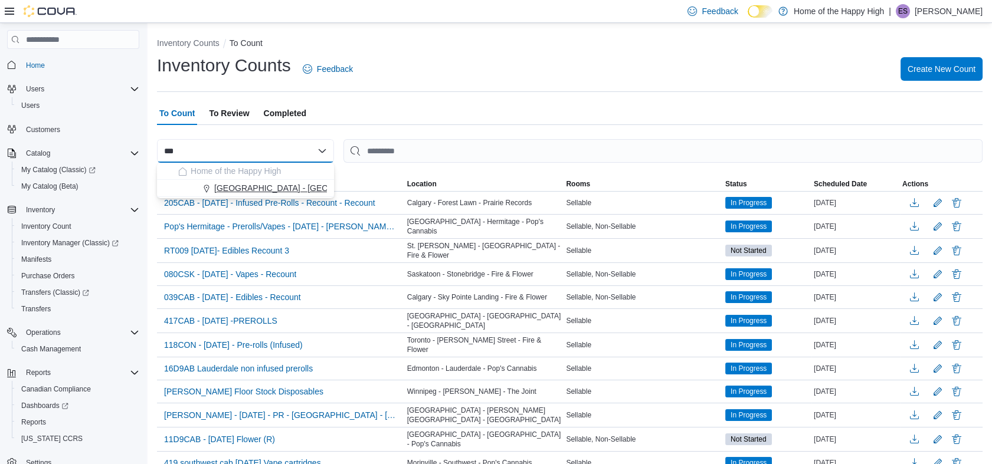
type input "***"
click at [279, 184] on span "[GEOGRAPHIC_DATA] - [GEOGRAPHIC_DATA] - Pop's Cannabis" at bounding box center [336, 188] width 244 height 12
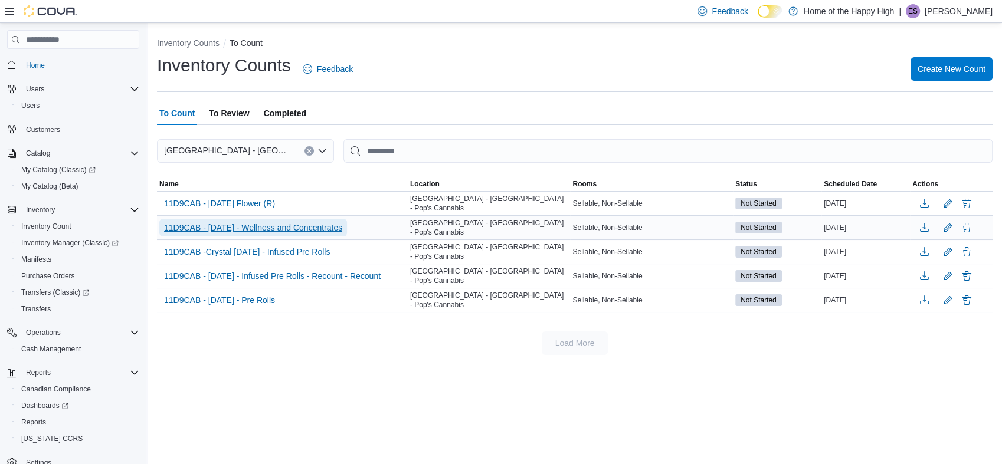
click at [342, 234] on span "11D9CAB - [DATE] - Wellness and Concentrates" at bounding box center [253, 228] width 178 height 18
click at [336, 229] on span "11D9CAB - [DATE] - Wellness and Concentrates" at bounding box center [253, 228] width 178 height 12
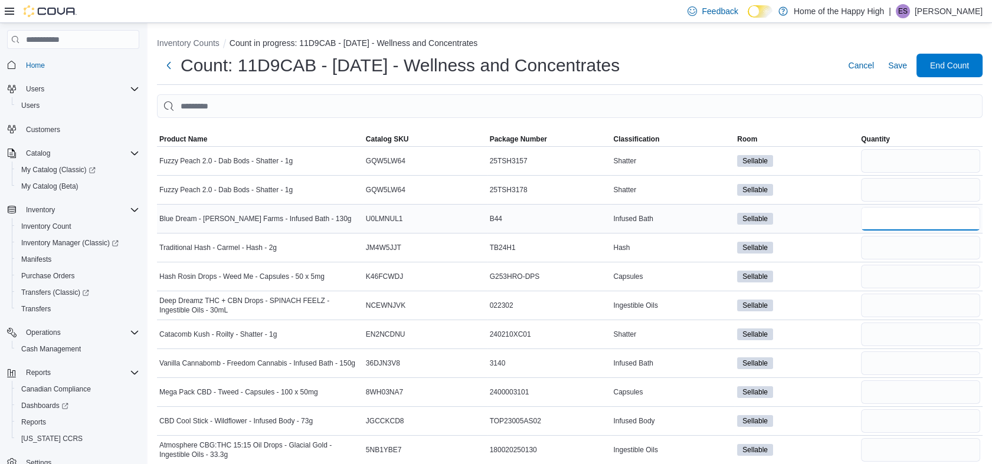
click at [913, 221] on input "number" at bounding box center [920, 219] width 119 height 24
type input "*"
click at [908, 240] on input "number" at bounding box center [920, 248] width 119 height 24
type input "*"
click at [917, 280] on input "number" at bounding box center [920, 277] width 119 height 24
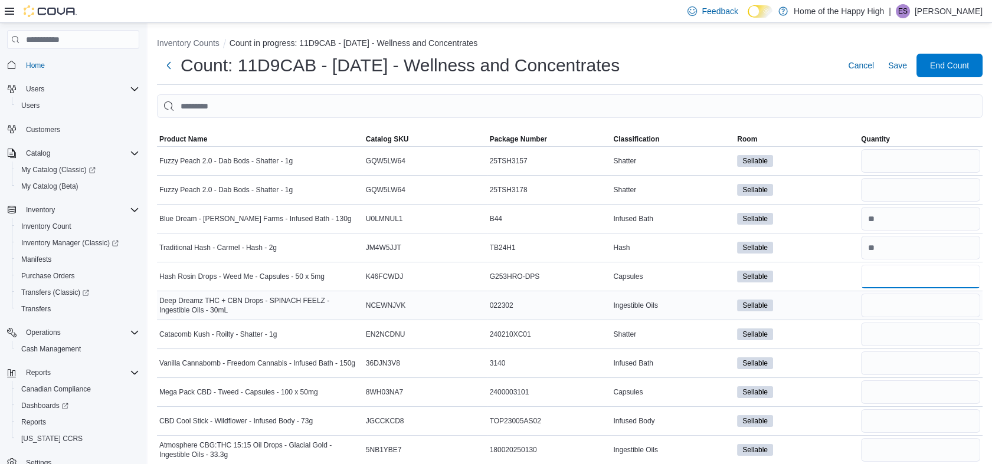
type input "*"
click at [916, 309] on input "number" at bounding box center [920, 306] width 119 height 24
type input "*"
click at [911, 329] on input "number" at bounding box center [920, 335] width 119 height 24
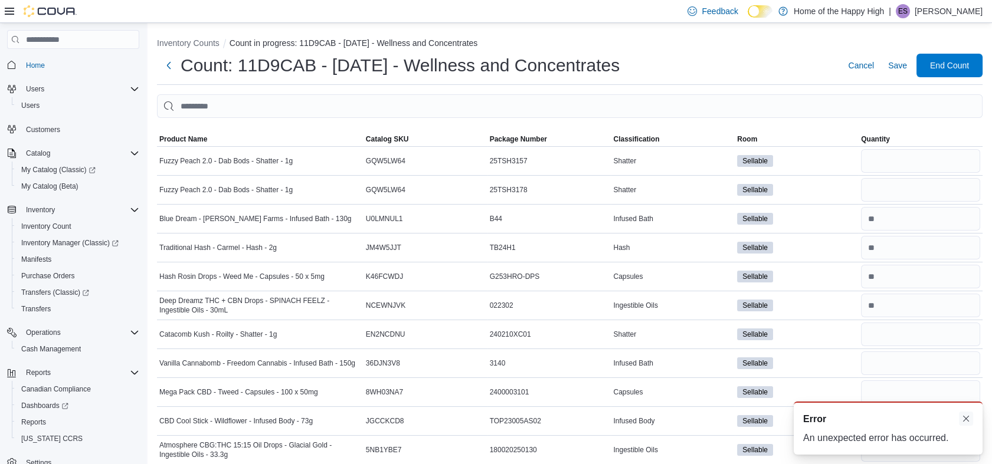
click at [967, 421] on button "Dismiss toast" at bounding box center [966, 419] width 14 height 14
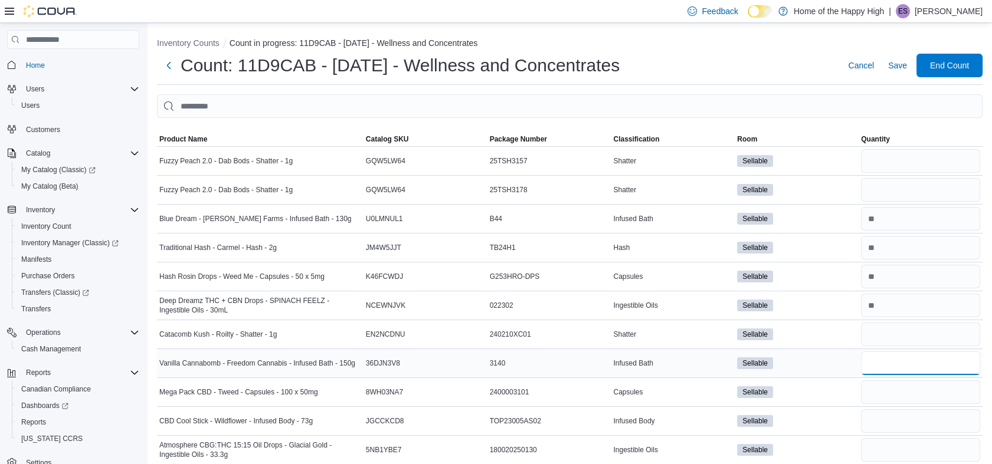
click at [892, 368] on input "number" at bounding box center [920, 364] width 119 height 24
type input "*"
click at [892, 397] on input "number" at bounding box center [920, 393] width 119 height 24
click at [888, 422] on input "number" at bounding box center [920, 422] width 119 height 24
click at [889, 446] on input "number" at bounding box center [920, 450] width 119 height 24
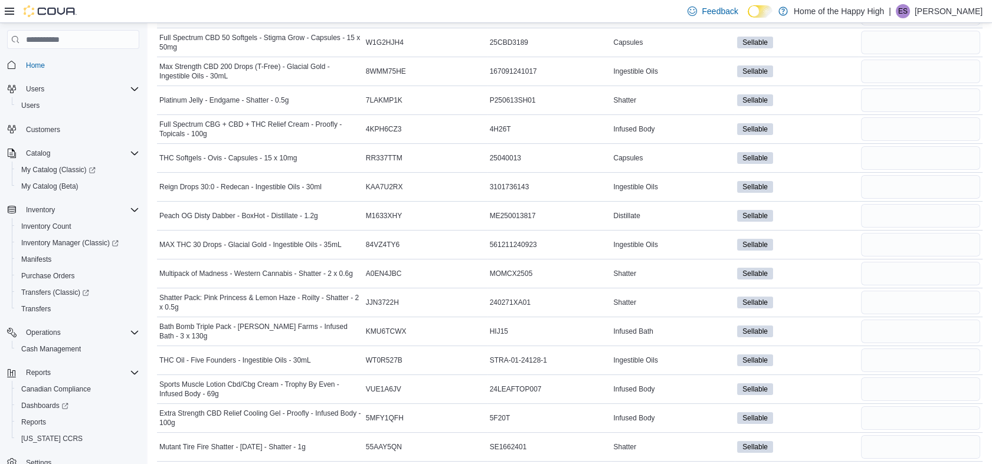
scroll to position [438, 0]
click at [916, 42] on input "number" at bounding box center [920, 42] width 119 height 24
click at [904, 74] on input "number" at bounding box center [920, 70] width 119 height 24
click at [902, 120] on input "number" at bounding box center [920, 128] width 119 height 24
click at [905, 149] on input "number" at bounding box center [920, 157] width 119 height 24
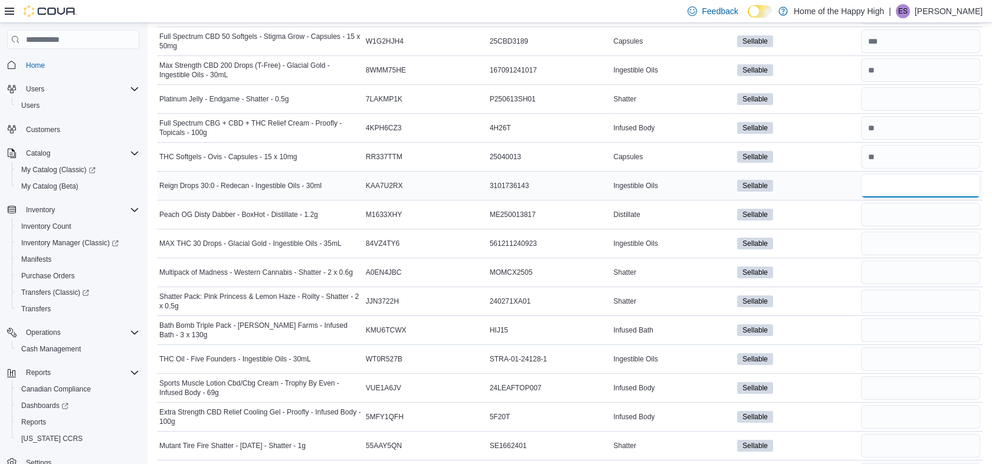
click at [907, 182] on input "number" at bounding box center [920, 186] width 119 height 24
click at [902, 210] on input "number" at bounding box center [920, 215] width 119 height 24
click at [897, 239] on input "number" at bounding box center [920, 244] width 119 height 24
click at [894, 271] on input "number" at bounding box center [920, 273] width 119 height 24
click at [890, 330] on input "number" at bounding box center [920, 331] width 119 height 24
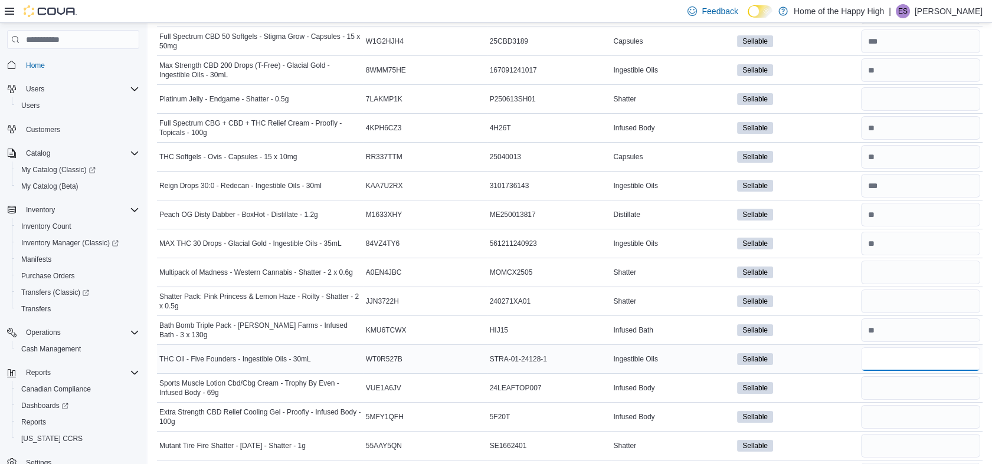
click at [888, 359] on input "number" at bounding box center [920, 360] width 119 height 24
click at [888, 385] on input "number" at bounding box center [920, 389] width 119 height 24
click at [883, 413] on input "number" at bounding box center [920, 417] width 119 height 24
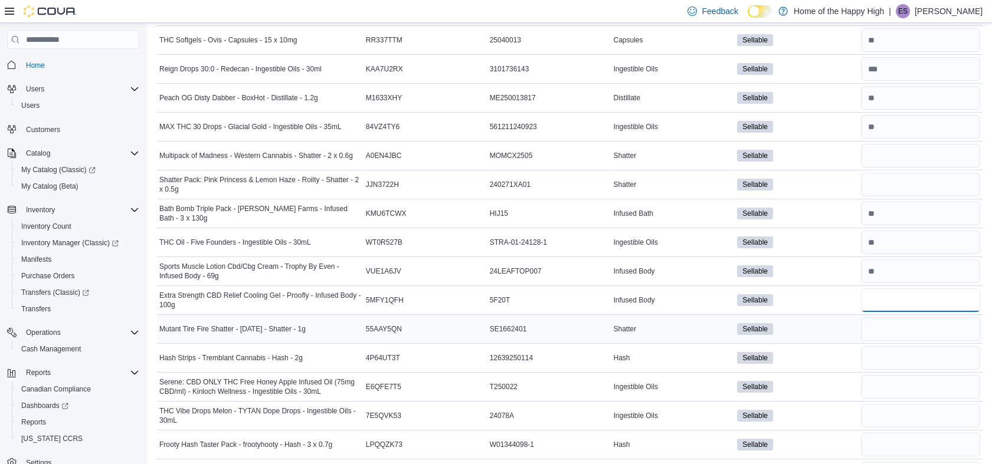
scroll to position [587, 0]
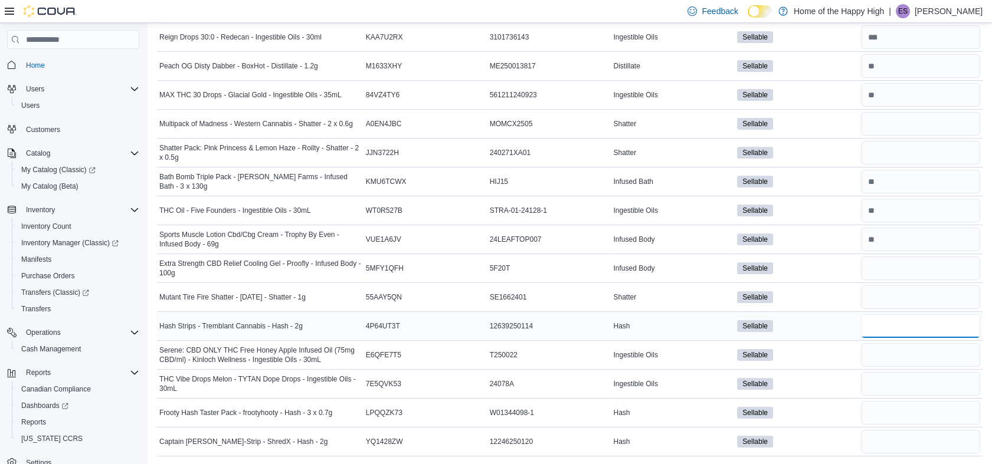
click at [883, 331] on input "number" at bounding box center [920, 327] width 119 height 24
click at [885, 351] on input "number" at bounding box center [920, 355] width 119 height 24
click at [892, 384] on input "number" at bounding box center [920, 384] width 119 height 24
click at [892, 414] on input "number" at bounding box center [920, 413] width 119 height 24
click at [893, 441] on input "number" at bounding box center [920, 442] width 119 height 24
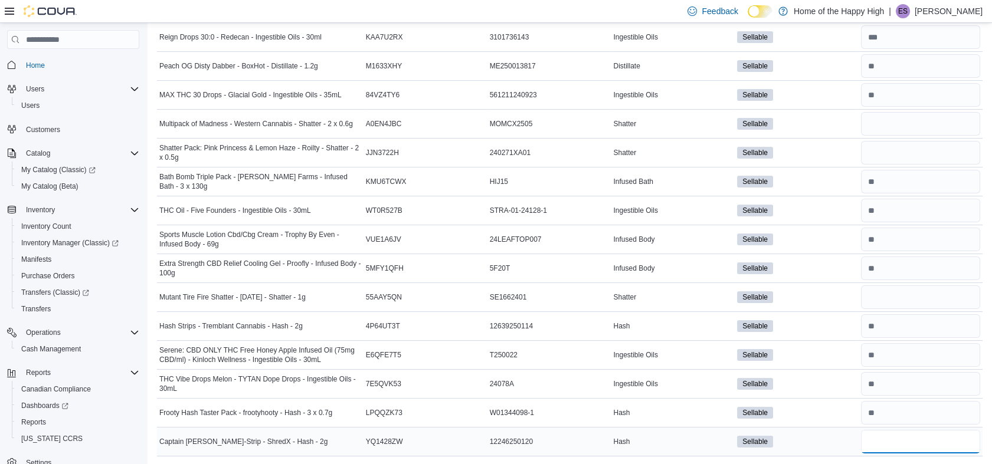
click at [893, 441] on input "number" at bounding box center [920, 442] width 119 height 24
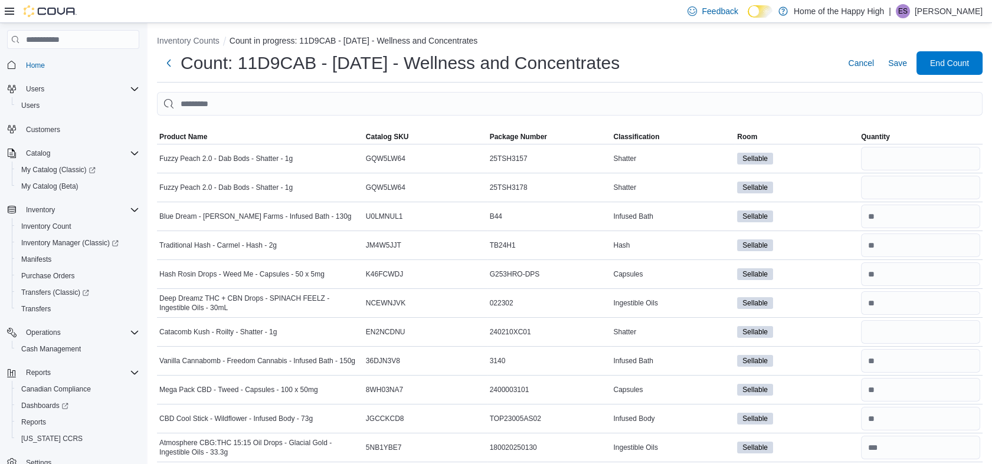
scroll to position [0, 0]
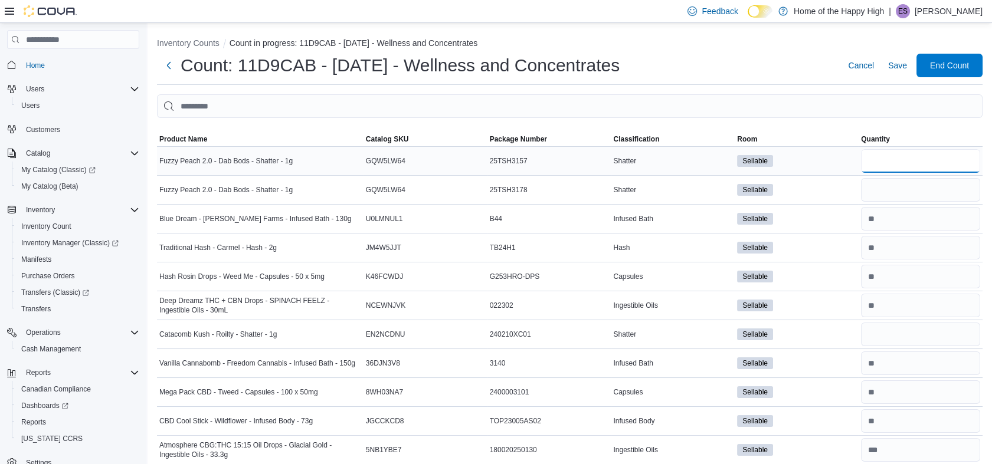
click at [895, 159] on input "number" at bounding box center [920, 161] width 119 height 24
click at [905, 69] on span "Save" at bounding box center [897, 66] width 19 height 12
click at [897, 165] on input "number" at bounding box center [920, 161] width 119 height 24
click at [896, 194] on input "number" at bounding box center [920, 190] width 119 height 24
click at [886, 333] on input "number" at bounding box center [920, 335] width 119 height 24
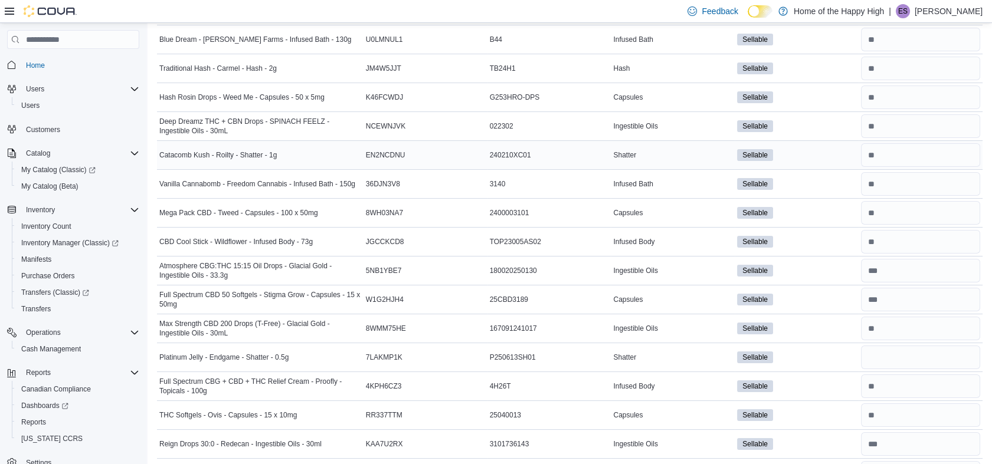
scroll to position [182, 0]
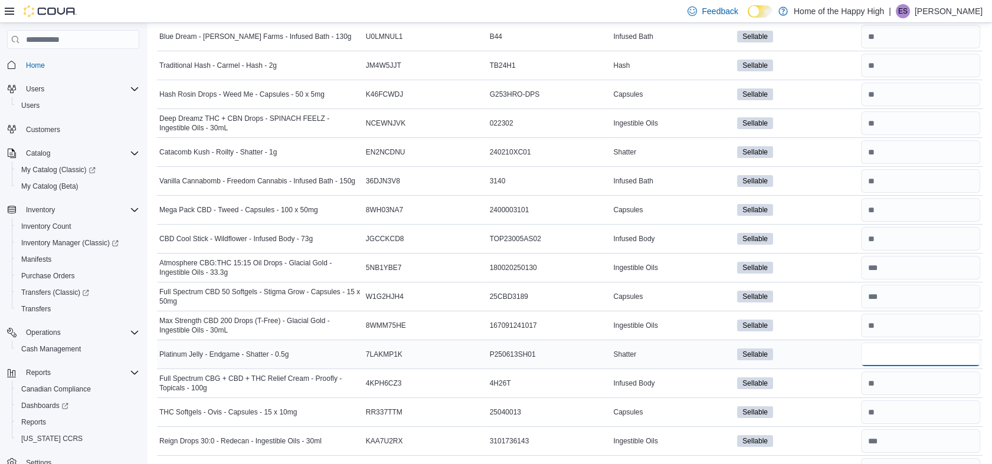
click at [881, 355] on input "number" at bounding box center [920, 355] width 119 height 24
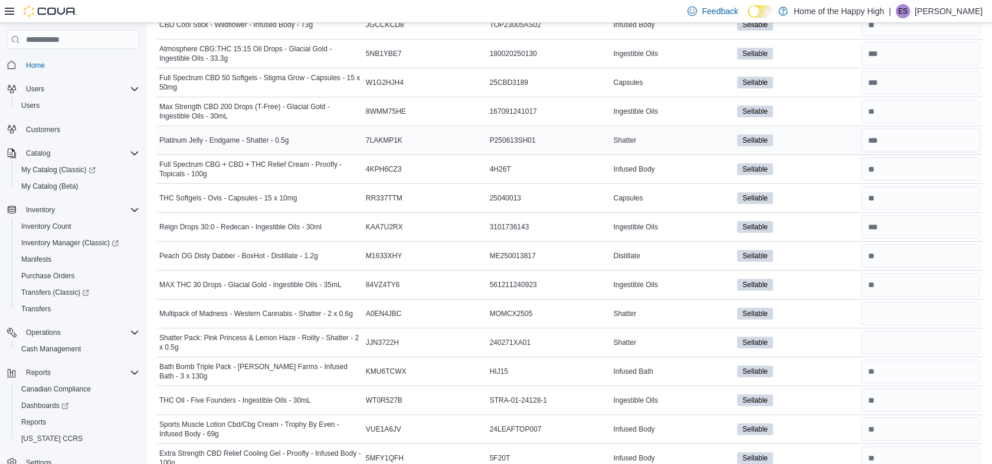
scroll to position [397, 0]
click at [901, 316] on input "number" at bounding box center [920, 314] width 119 height 24
click at [891, 341] on input "number" at bounding box center [920, 342] width 119 height 24
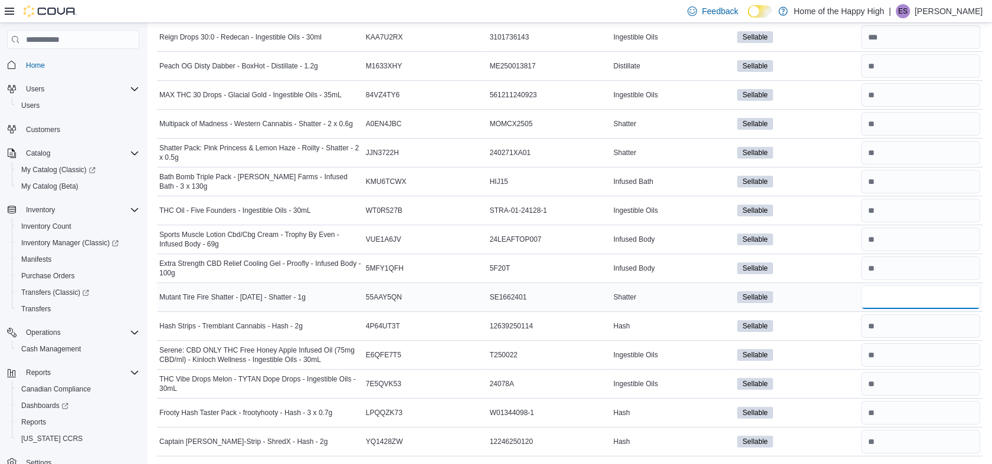
click at [883, 294] on input "number" at bounding box center [920, 298] width 119 height 24
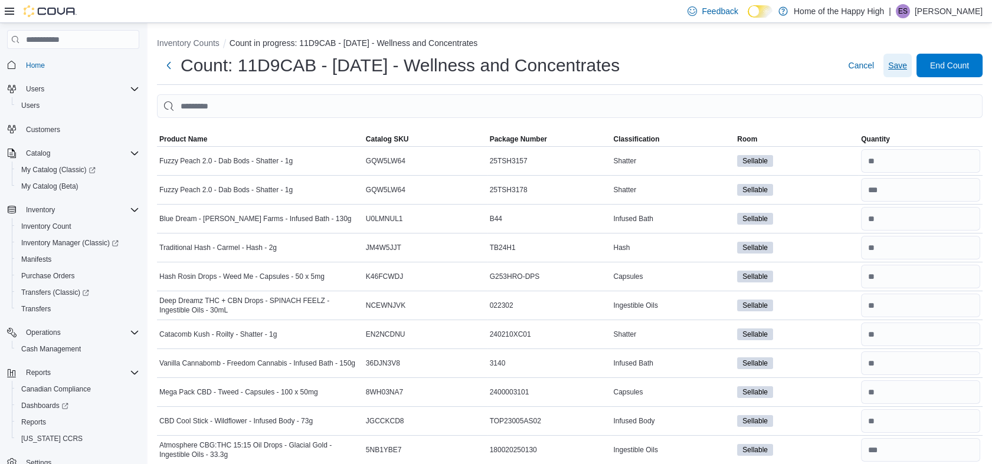
click at [905, 68] on span "Save" at bounding box center [897, 66] width 19 height 12
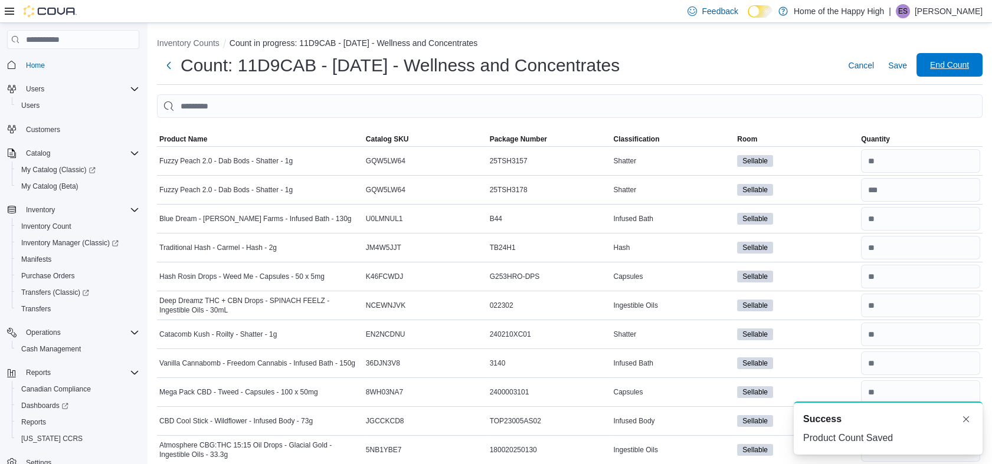
click at [961, 67] on span "End Count" at bounding box center [949, 65] width 39 height 12
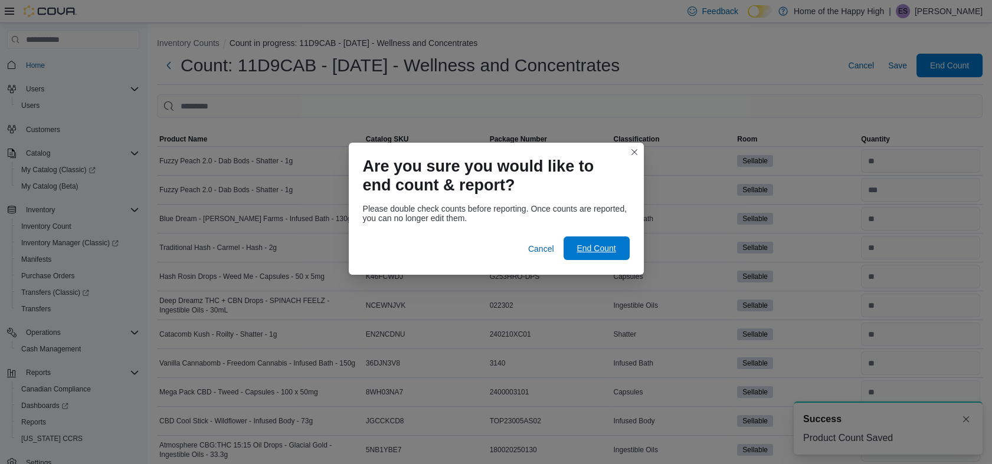
click at [600, 257] on span "End Count" at bounding box center [597, 249] width 52 height 24
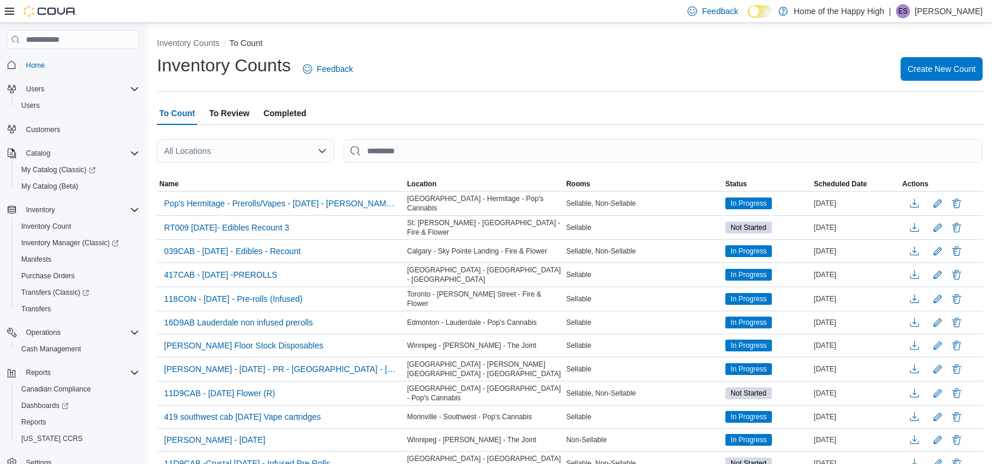
click at [942, 15] on p "[PERSON_NAME]" at bounding box center [949, 11] width 68 height 14
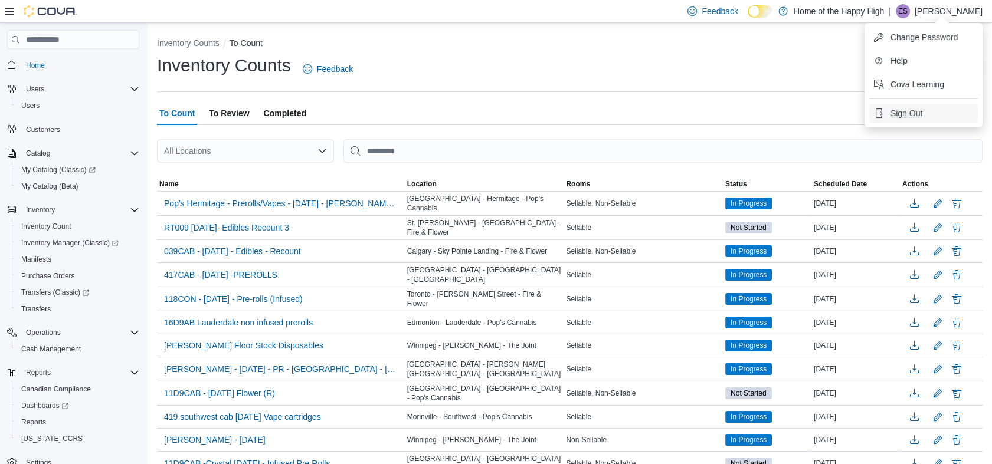
click at [911, 110] on span "Sign Out" at bounding box center [907, 113] width 32 height 12
